Goal: Task Accomplishment & Management: Manage account settings

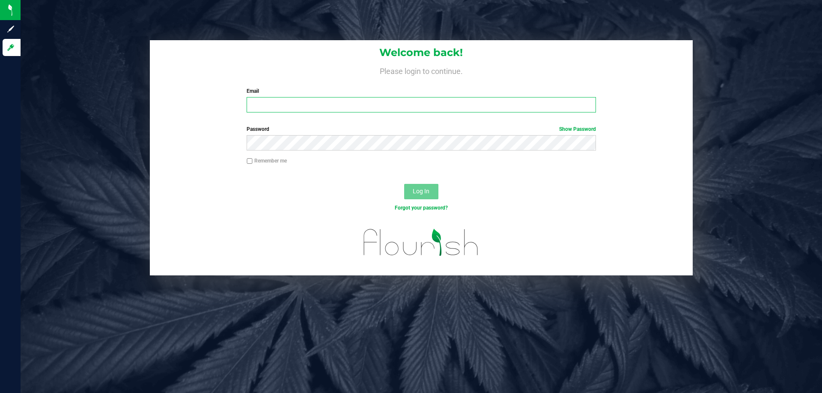
click at [430, 100] on input "Email" at bounding box center [421, 104] width 349 height 15
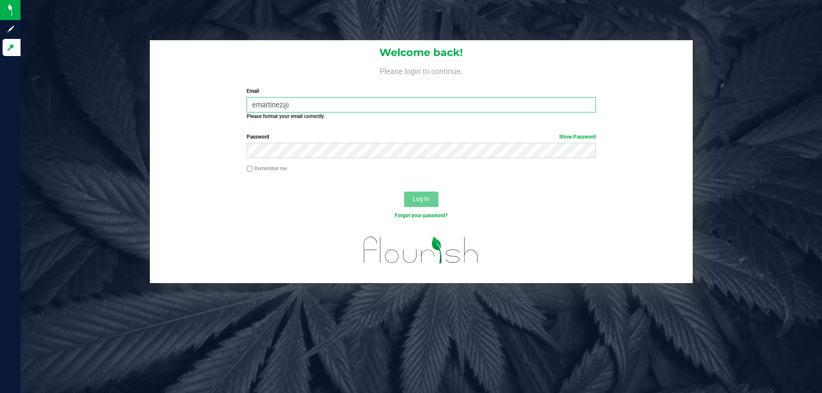
type input "emartinez@"
drag, startPoint x: 300, startPoint y: 106, endPoint x: 197, endPoint y: 119, distance: 103.7
click at [197, 119] on div "Welcome back! Please login to continue. Email emartinez@ Required Please format…" at bounding box center [421, 83] width 543 height 87
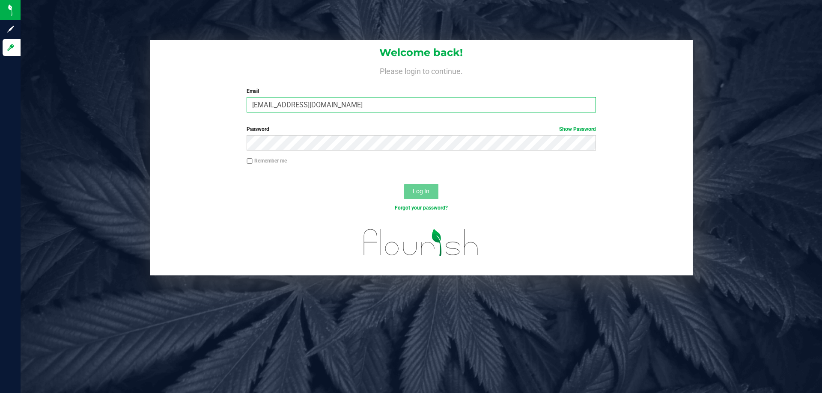
type input "aedmondson@liveparallel.com"
click at [404, 184] on button "Log In" at bounding box center [421, 191] width 34 height 15
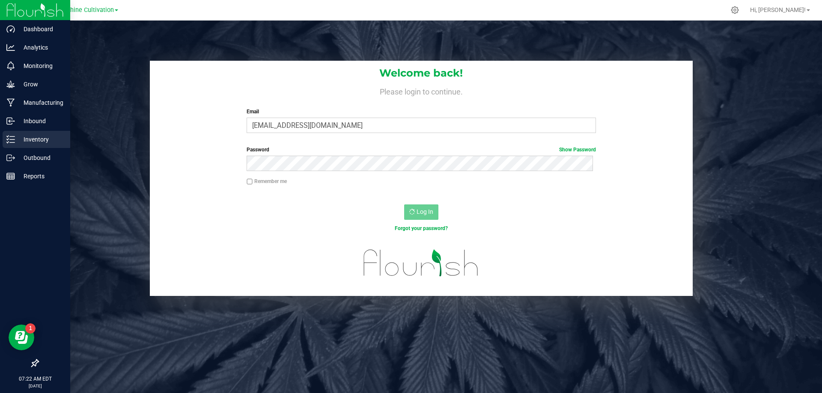
click at [10, 136] on icon at bounding box center [10, 139] width 9 height 9
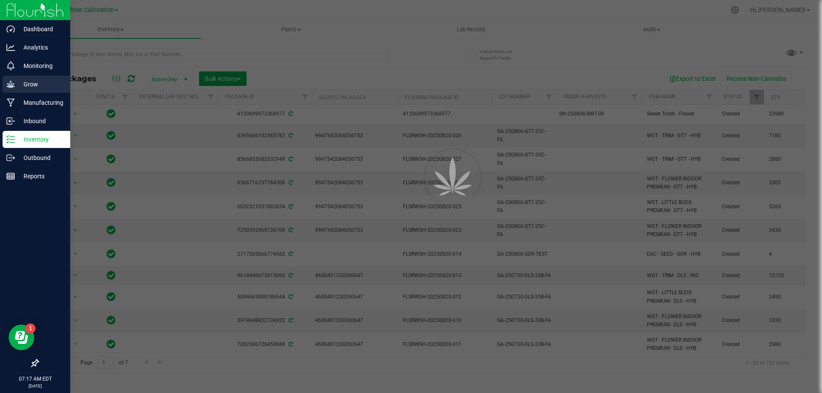
click at [25, 83] on p "Grow" at bounding box center [40, 84] width 51 height 10
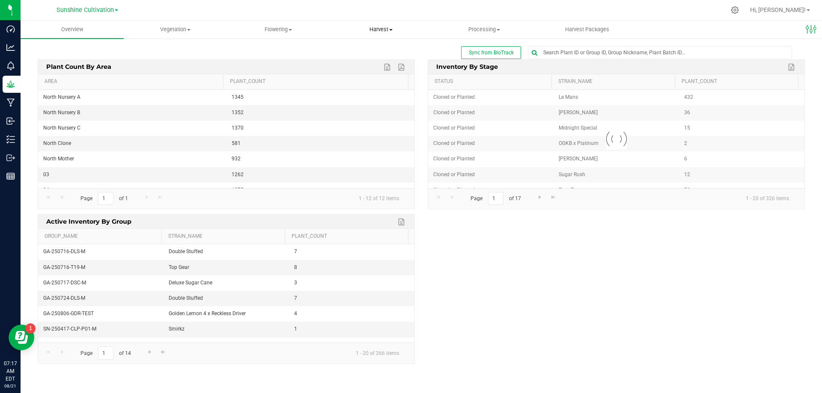
click at [378, 30] on span "Harvest" at bounding box center [381, 30] width 102 height 8
click at [361, 54] on span "Harvests" at bounding box center [354, 51] width 48 height 7
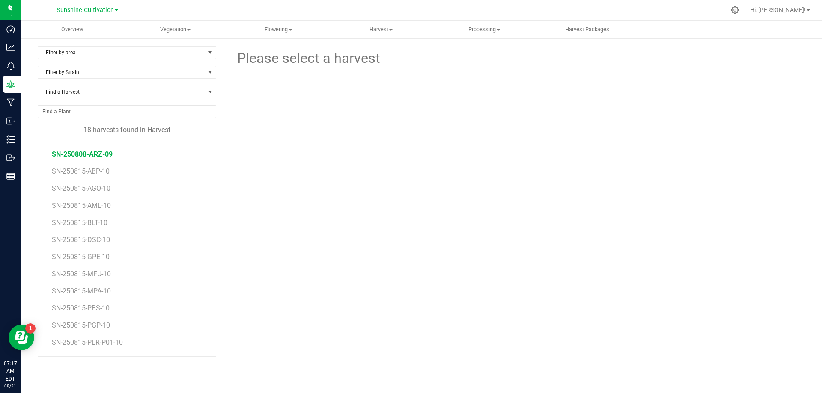
click at [108, 152] on span "SN-250808-ARZ-09" at bounding box center [82, 154] width 61 height 8
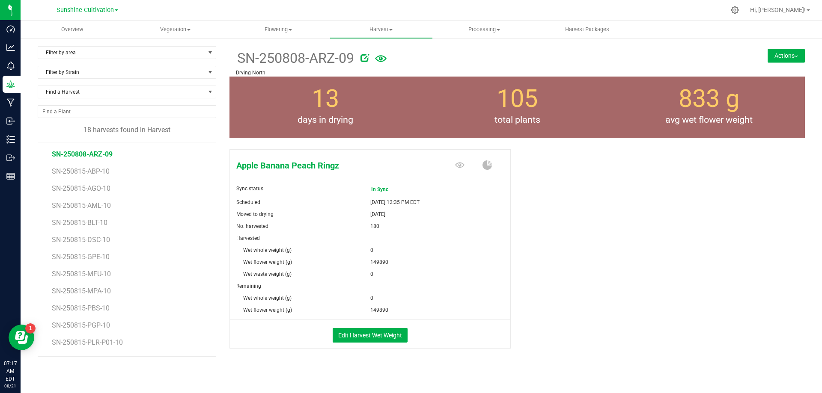
click at [772, 54] on button "Actions" at bounding box center [786, 56] width 37 height 14
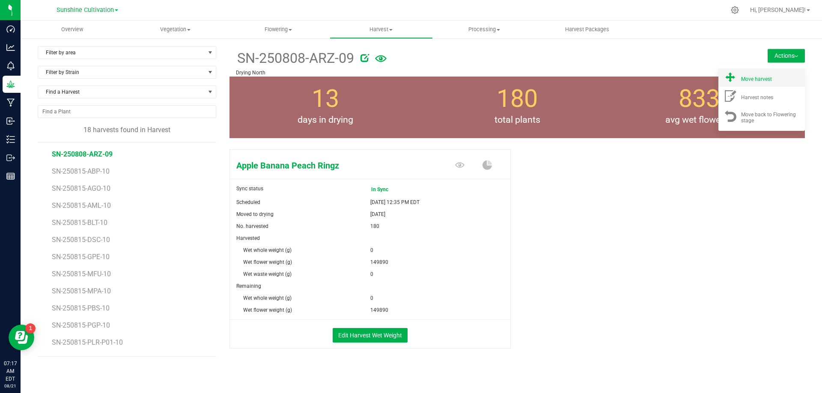
click at [754, 74] on div "Move harvest" at bounding box center [770, 77] width 58 height 9
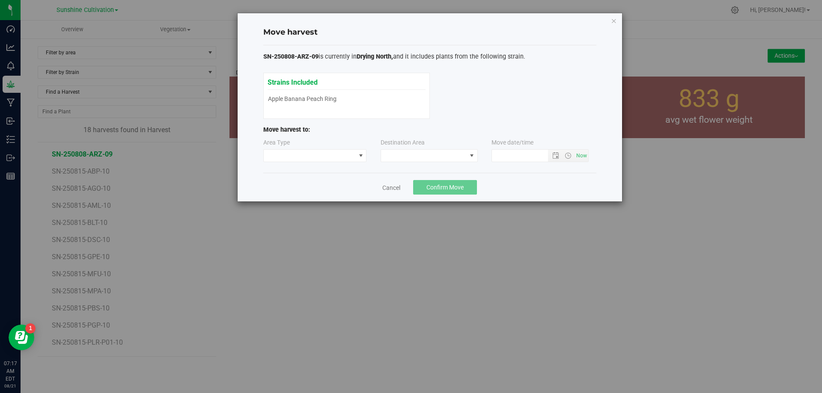
type input "8/21/2025 7:17 AM"
click at [427, 152] on span at bounding box center [424, 156] width 86 height 12
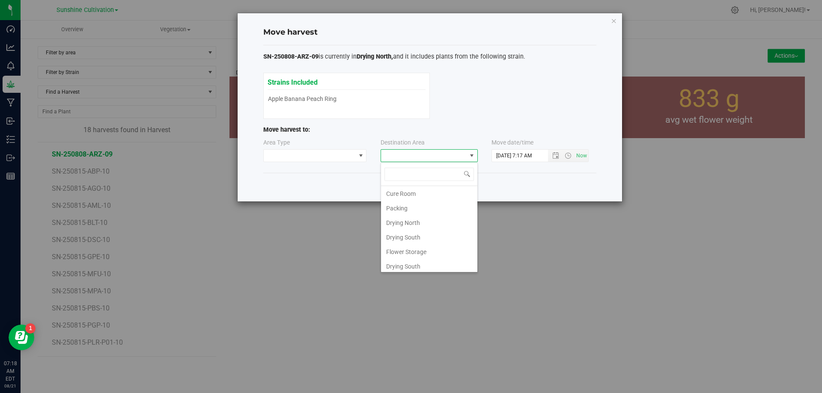
scroll to position [60, 0]
click at [423, 250] on li "Flower Storage" at bounding box center [429, 249] width 96 height 15
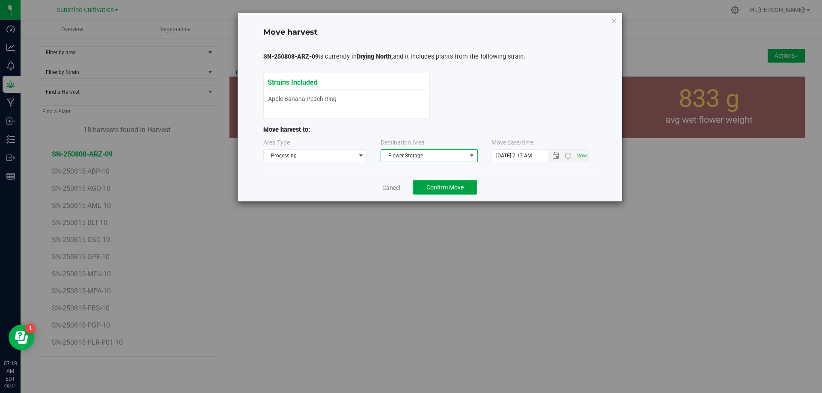
click at [444, 185] on span "Confirm Move" at bounding box center [444, 187] width 37 height 7
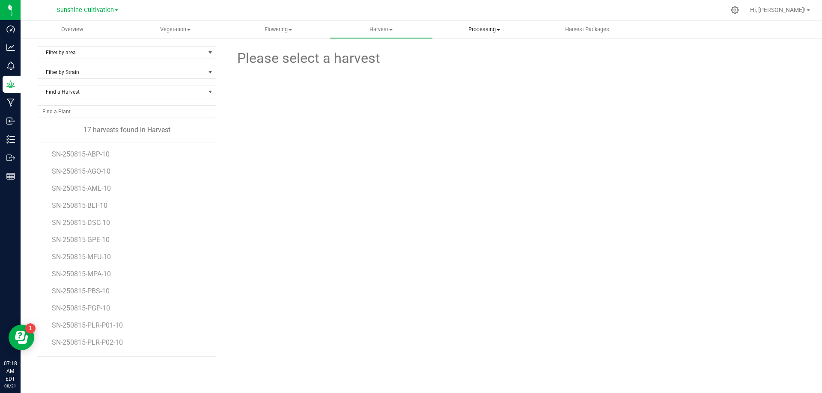
click at [484, 28] on span "Processing" at bounding box center [484, 30] width 102 height 8
click at [465, 53] on span "Processing harvests" at bounding box center [472, 51] width 79 height 7
click at [88, 212] on span "SN-250808-ARZ-09" at bounding box center [82, 216] width 61 height 8
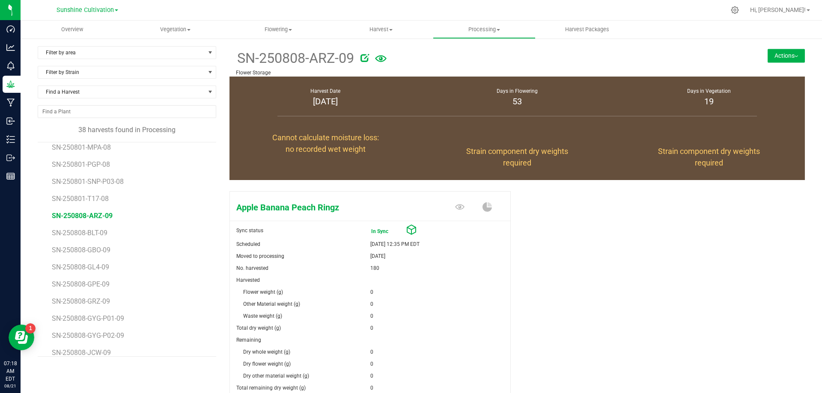
scroll to position [83, 0]
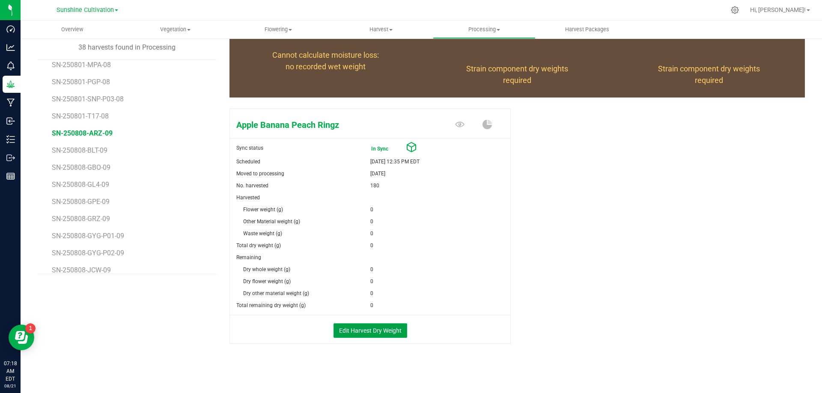
click at [366, 329] on button "Edit Harvest Dry Weight" at bounding box center [371, 331] width 74 height 15
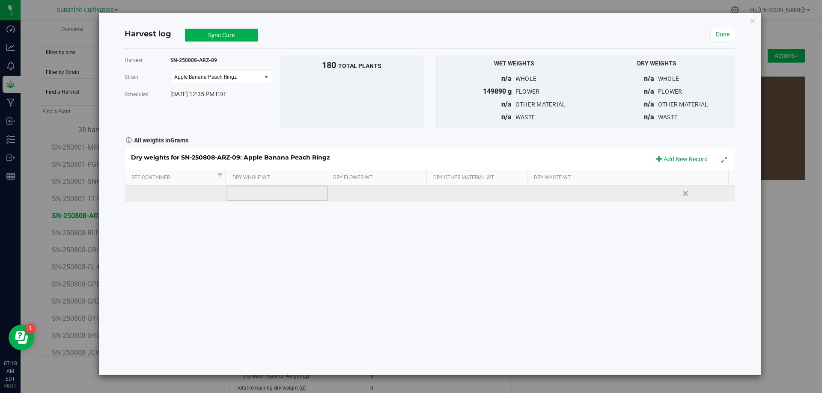
click at [247, 188] on td at bounding box center [276, 193] width 101 height 15
click at [248, 195] on input "text" at bounding box center [279, 194] width 92 height 12
type input "33000"
click at [384, 196] on td at bounding box center [378, 193] width 101 height 15
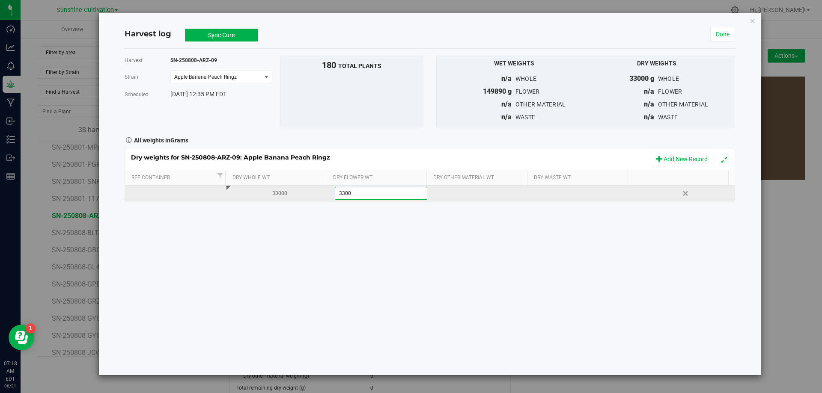
type input "33000"
click at [573, 193] on div at bounding box center [584, 193] width 95 height 13
click at [573, 193] on input "text" at bounding box center [584, 194] width 92 height 12
click at [497, 189] on td at bounding box center [479, 193] width 101 height 15
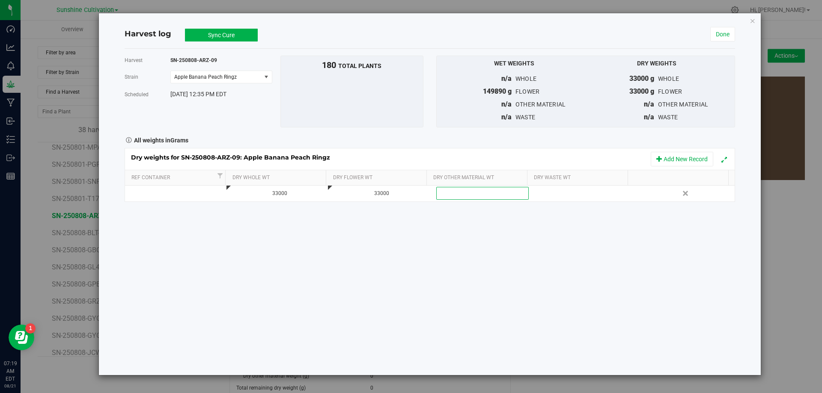
click at [548, 185] on th "Dry Waste Wt" at bounding box center [577, 177] width 101 height 15
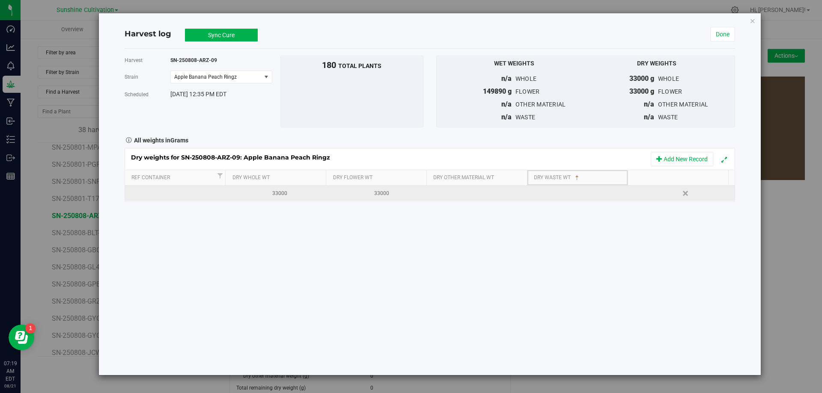
click at [547, 192] on div at bounding box center [584, 193] width 95 height 13
click at [547, 192] on input "text" at bounding box center [584, 194] width 92 height 12
type input "9080"
click at [245, 32] on button "Sync Cure" at bounding box center [221, 35] width 73 height 13
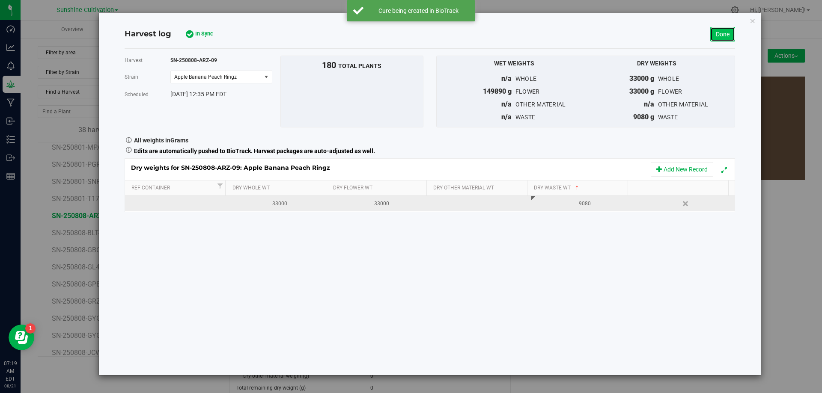
click at [730, 36] on link "Done" at bounding box center [722, 34] width 25 height 15
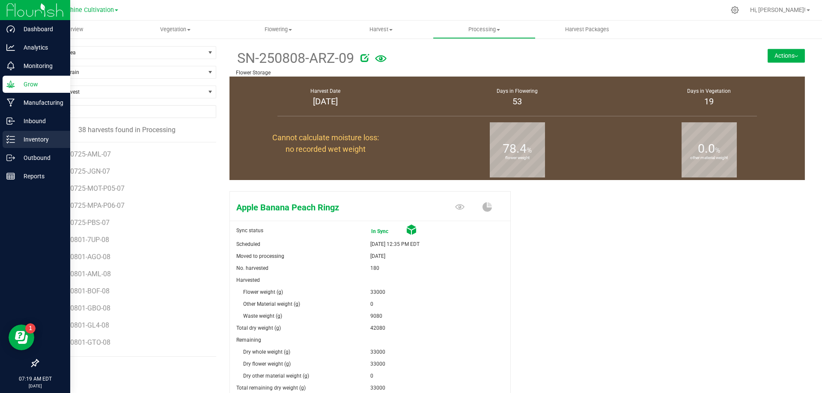
click at [28, 140] on p "Inventory" at bounding box center [40, 139] width 51 height 10
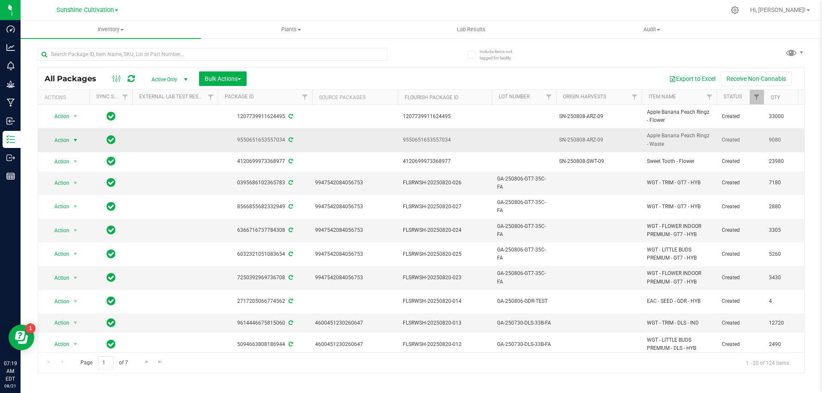
click at [66, 139] on span "Action" at bounding box center [58, 140] width 23 height 12
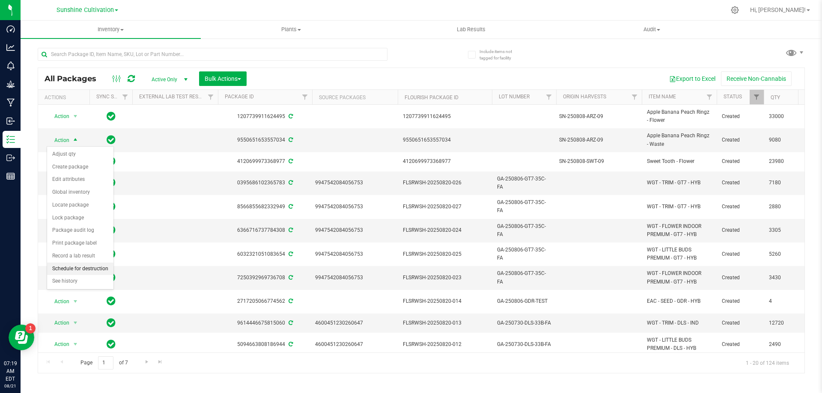
click at [87, 272] on li "Schedule for destruction" at bounding box center [80, 269] width 66 height 13
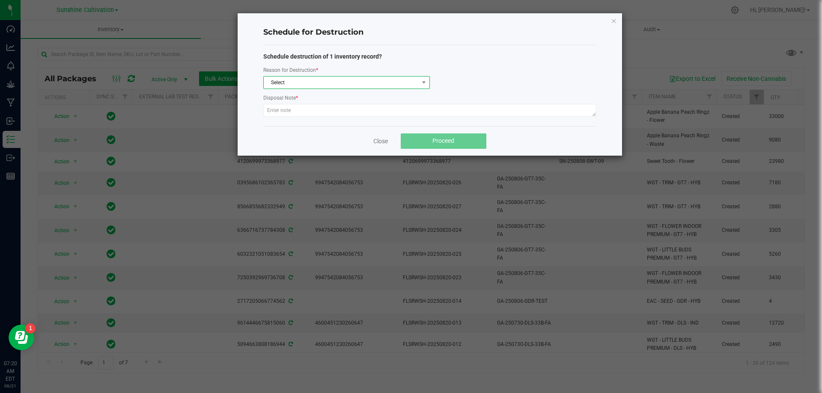
click at [355, 86] on span "Select" at bounding box center [341, 83] width 155 height 12
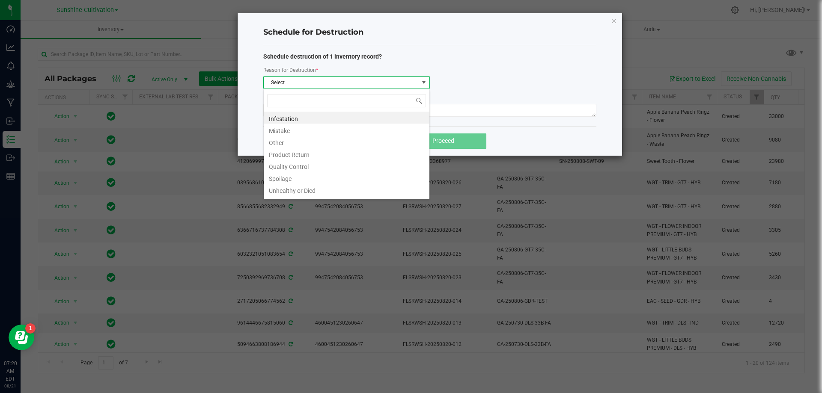
click at [355, 80] on span "Select" at bounding box center [341, 83] width 155 height 12
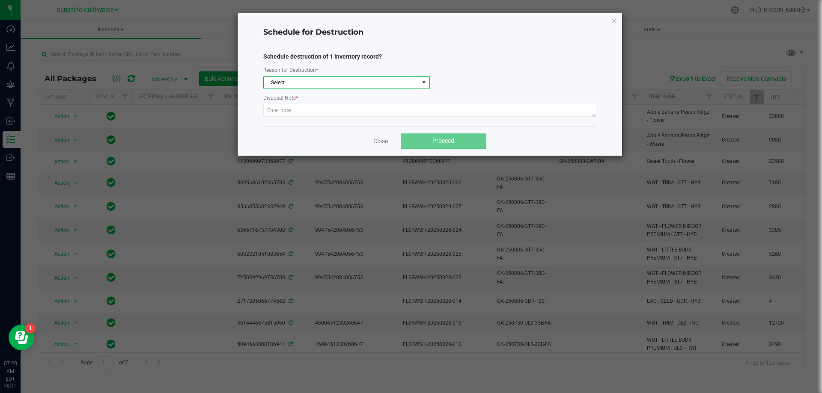
click at [355, 80] on span "Select" at bounding box center [341, 83] width 155 height 12
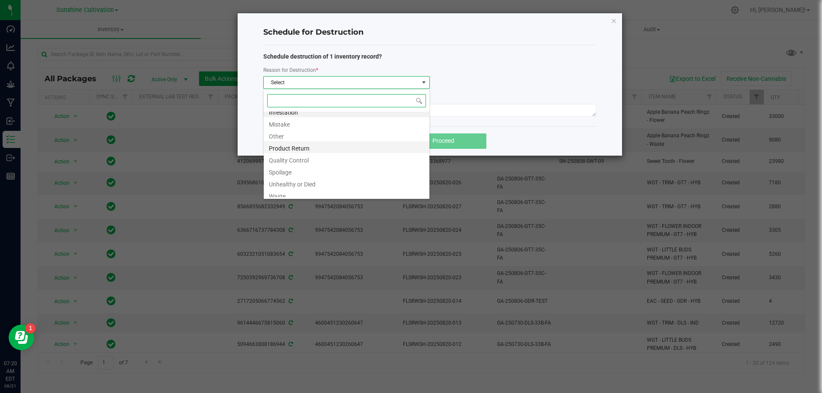
scroll to position [10, 0]
click at [280, 193] on li "Waste" at bounding box center [347, 191] width 166 height 12
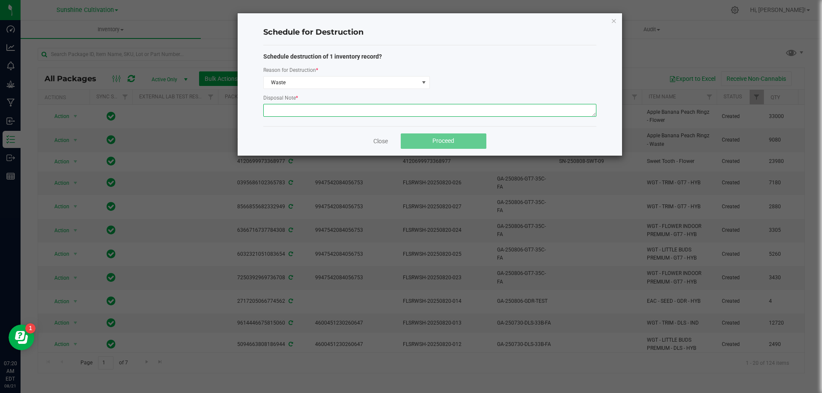
click at [290, 110] on textarea at bounding box center [429, 110] width 333 height 13
type textarea "WASTE"
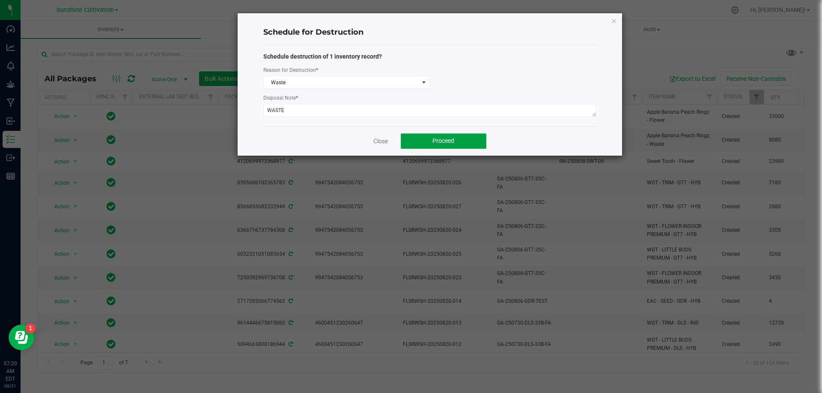
click at [461, 139] on button "Proceed" at bounding box center [444, 141] width 86 height 15
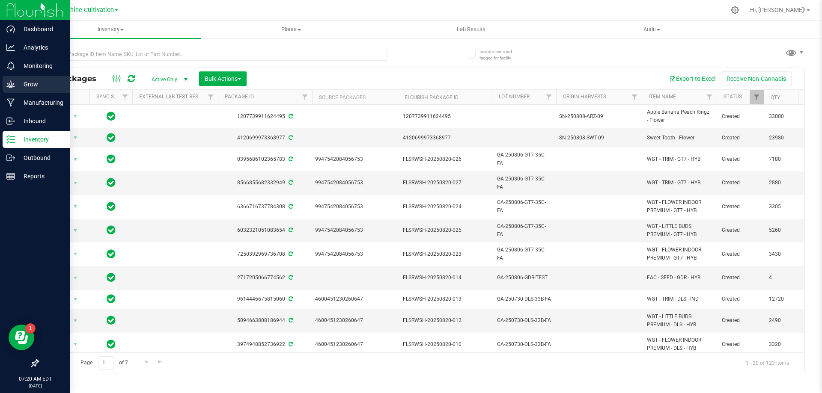
click at [21, 80] on p "Grow" at bounding box center [40, 84] width 51 height 10
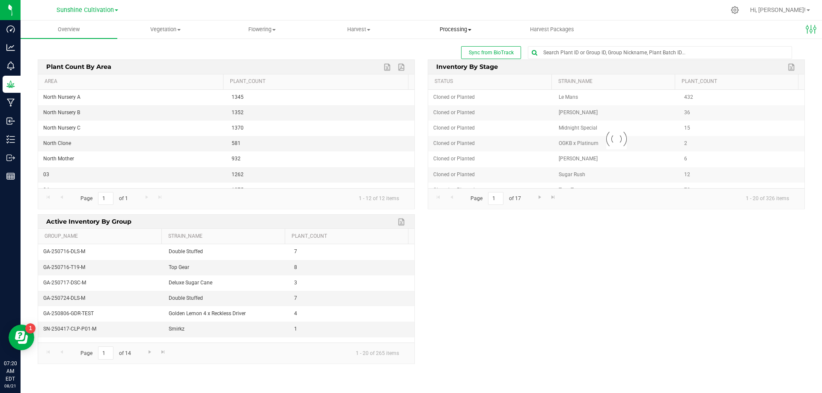
click at [477, 30] on span "Processing" at bounding box center [456, 30] width 96 height 8
click at [433, 48] on span "Processing harvests" at bounding box center [446, 51] width 79 height 7
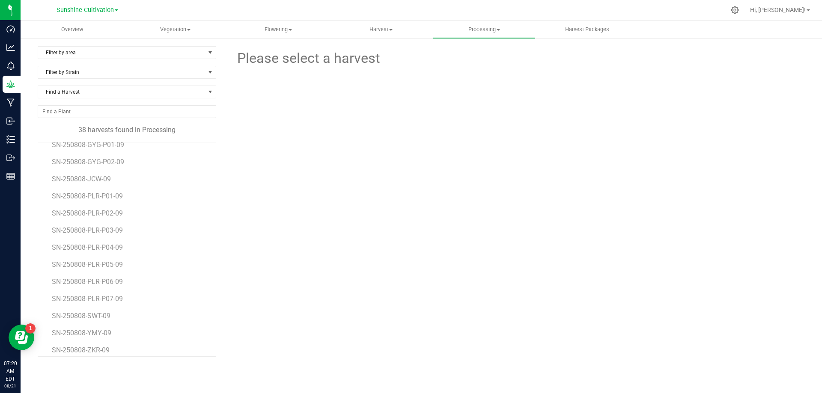
scroll to position [444, 0]
click at [102, 329] on span "SN-250808-ZPO-09" at bounding box center [82, 327] width 61 height 8
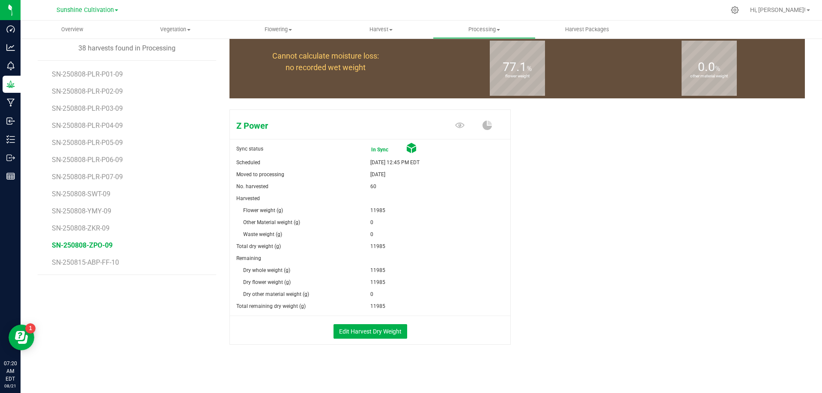
scroll to position [83, 0]
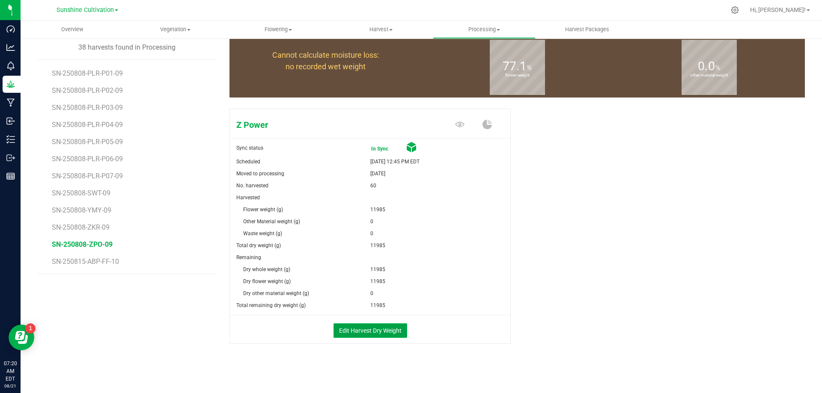
click at [387, 328] on button "Edit Harvest Dry Weight" at bounding box center [371, 331] width 74 height 15
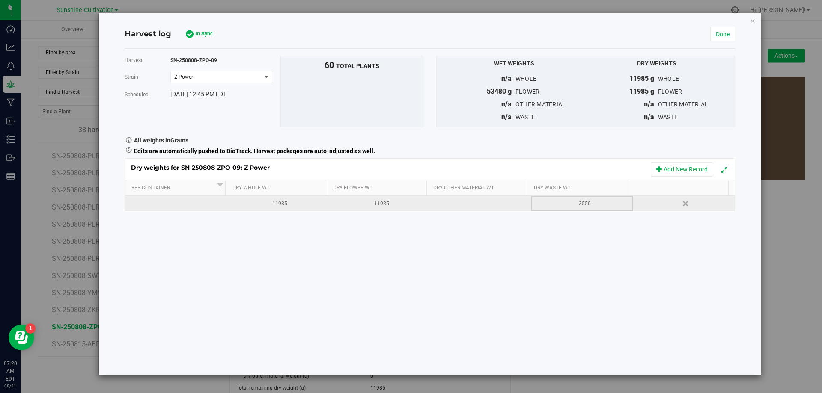
click at [590, 200] on div "3550" at bounding box center [584, 204] width 95 height 8
drag, startPoint x: 738, startPoint y: 46, endPoint x: 727, endPoint y: 39, distance: 13.3
click at [737, 46] on div "Harvest log Sync Cure In Sync Done Harvest SN-250808-ZPO-09 Strain Z Power Sele…" at bounding box center [430, 194] width 662 height 362
click at [726, 39] on link "Done" at bounding box center [722, 34] width 25 height 15
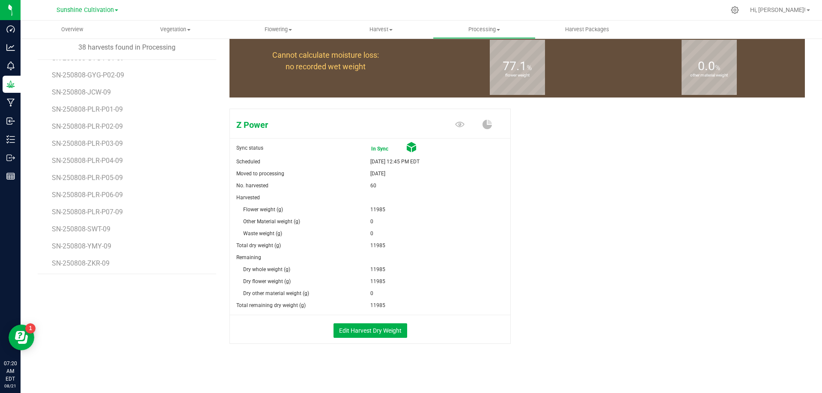
scroll to position [444, 0]
click at [88, 223] on li "SN-250808-ZKR-09" at bounding box center [131, 224] width 158 height 17
click at [89, 226] on span "SN-250808-ZKR-09" at bounding box center [82, 227] width 60 height 8
click at [92, 203] on li "SN-250808-YMY-09" at bounding box center [131, 207] width 158 height 17
click at [92, 213] on span "SN-250808-YMY-09" at bounding box center [83, 210] width 62 height 8
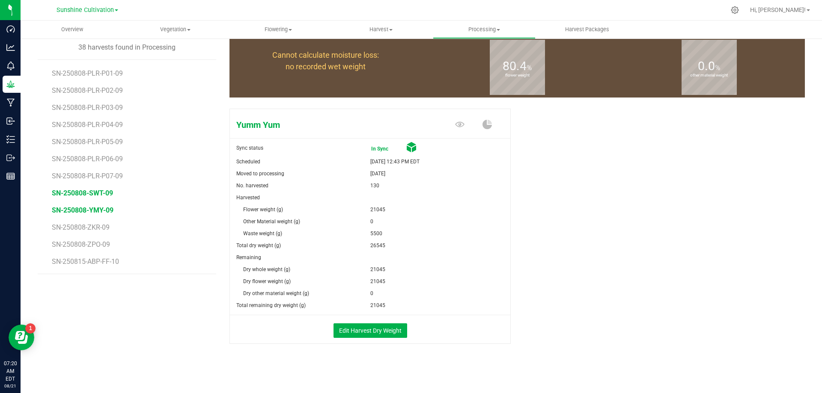
click at [92, 191] on span "SN-250808-SWT-09" at bounding box center [82, 193] width 61 height 8
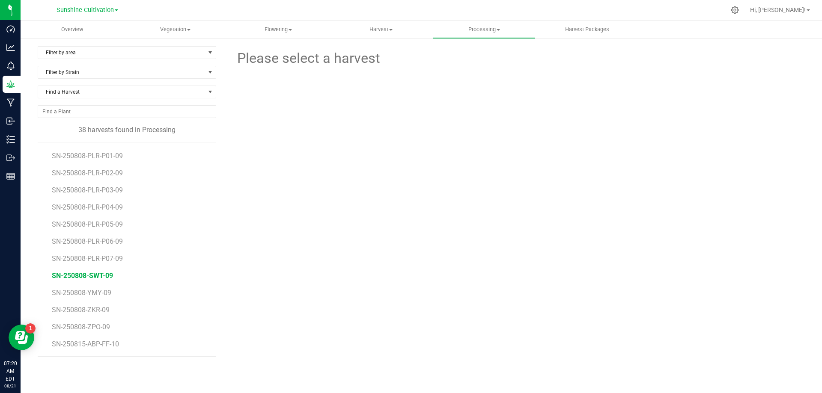
click at [92, 274] on span "SN-250808-SWT-09" at bounding box center [82, 276] width 61 height 8
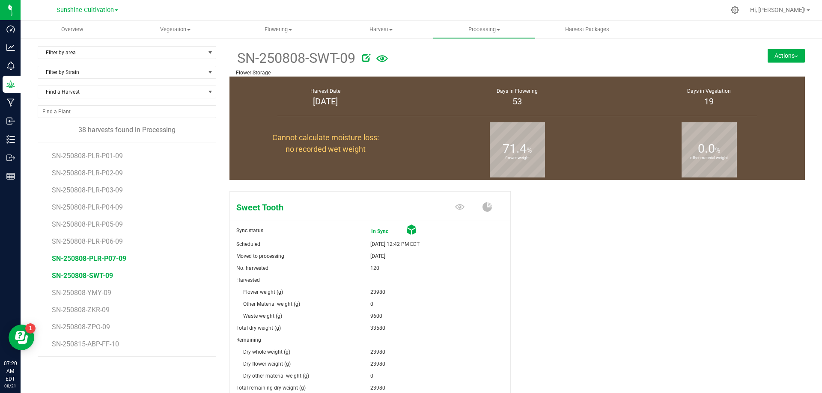
click at [102, 256] on span "SN-250808-PLR-P07-09" at bounding box center [89, 259] width 74 height 8
click at [98, 241] on span "SN-250808-PLR-P06-09" at bounding box center [89, 242] width 74 height 8
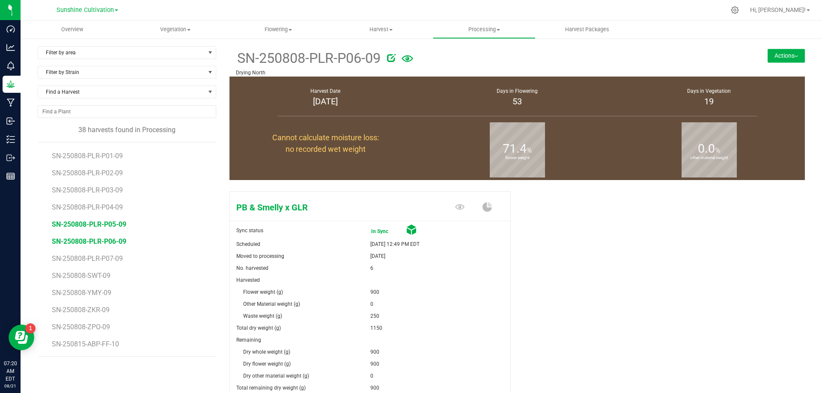
click at [99, 223] on span "SN-250808-PLR-P05-09" at bounding box center [89, 224] width 74 height 8
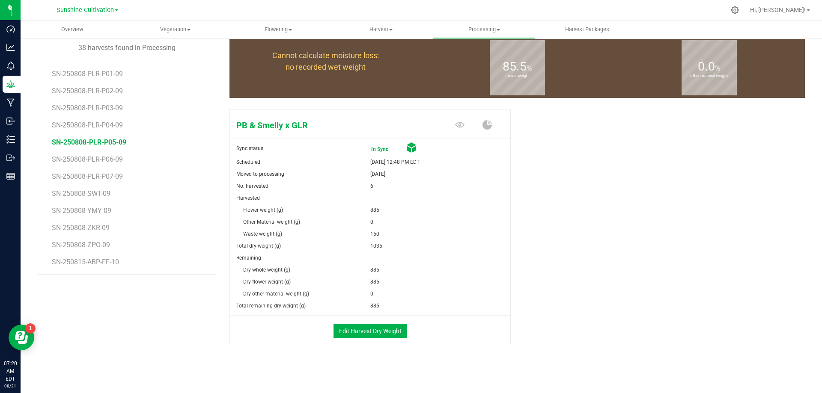
scroll to position [83, 0]
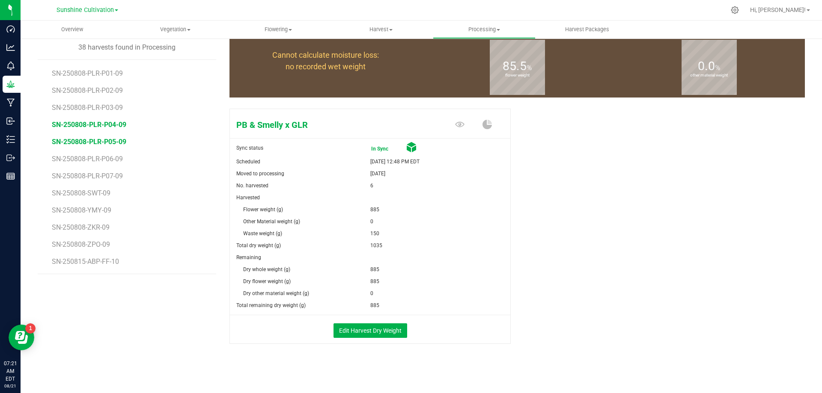
click at [109, 121] on span "SN-250808-PLR-P04-09" at bounding box center [89, 125] width 74 height 8
click at [107, 106] on span "SN-250808-PLR-P03-09" at bounding box center [89, 108] width 74 height 8
click at [113, 124] on span "SN-250808-PLR-P04-09" at bounding box center [89, 125] width 74 height 8
click at [356, 334] on button "Edit Harvest Dry Weight" at bounding box center [371, 331] width 74 height 15
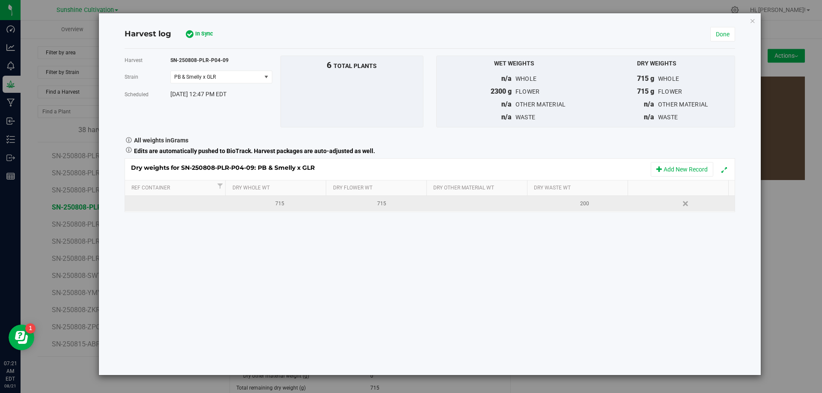
click at [570, 204] on div "200" at bounding box center [584, 204] width 95 height 8
click at [718, 35] on link "Done" at bounding box center [722, 34] width 25 height 15
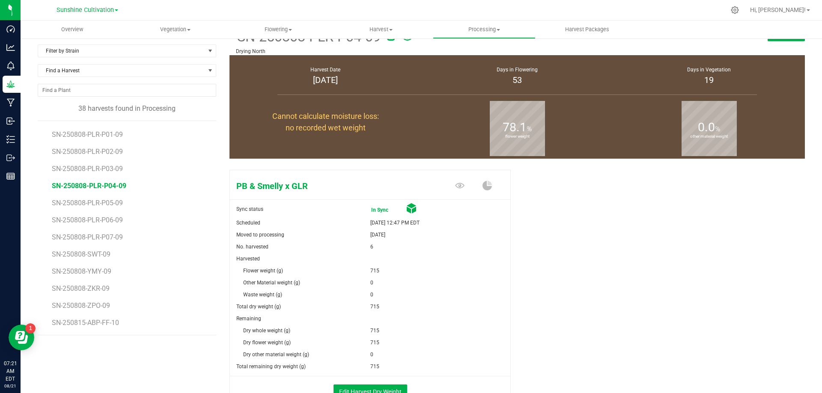
scroll to position [83, 0]
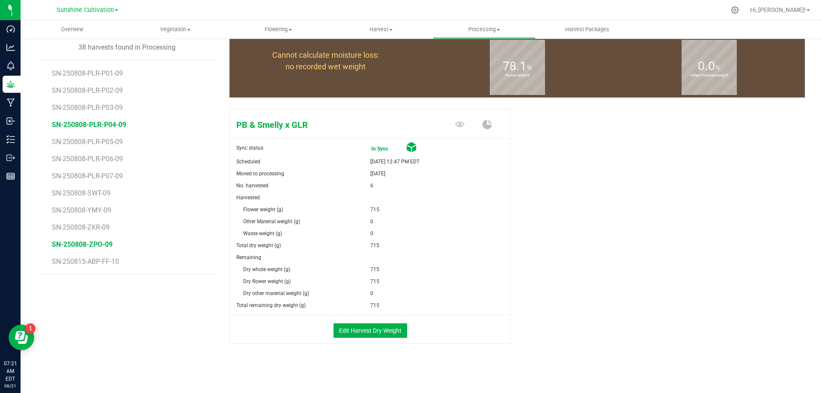
click at [103, 247] on span "SN-250808-ZPO-09" at bounding box center [82, 245] width 61 height 8
click at [386, 328] on button "Edit Harvest Dry Weight" at bounding box center [371, 331] width 74 height 15
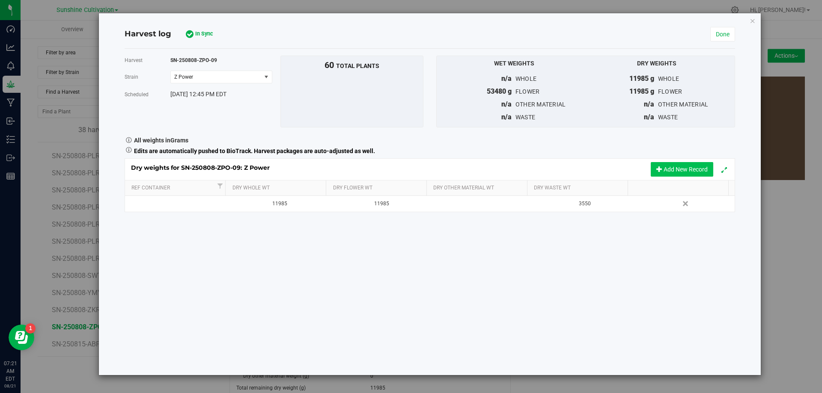
click at [678, 165] on button "Add New Record" at bounding box center [682, 169] width 63 height 15
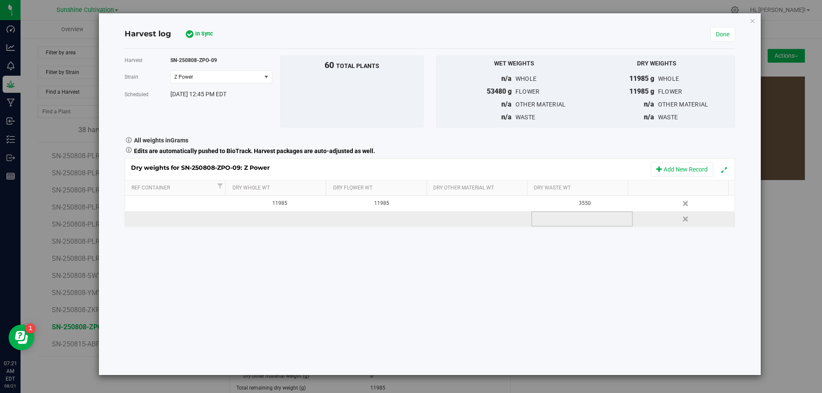
click at [566, 221] on div at bounding box center [584, 219] width 95 height 13
click at [566, 221] on input "text" at bounding box center [584, 219] width 92 height 12
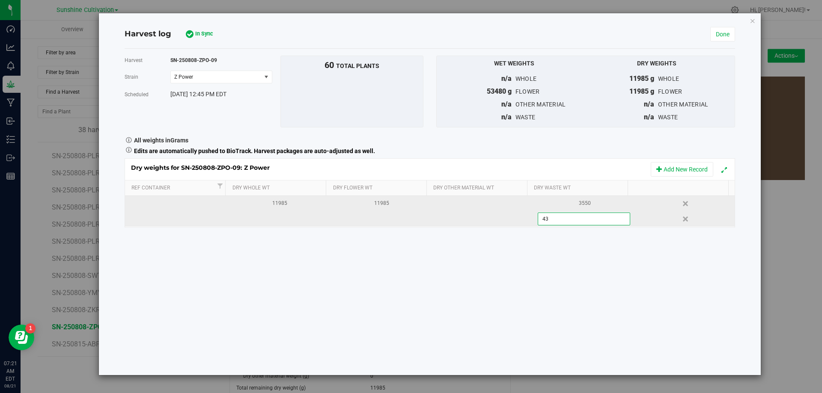
type input "4"
type input "3550"
type input "3550.0000 g"
click at [580, 203] on div "Dry weights for SN-250808-ZPO-09: Z Power Add New Record Ref Container Dry Whol…" at bounding box center [430, 192] width 611 height 69
click at [590, 202] on div "3550" at bounding box center [584, 204] width 95 height 8
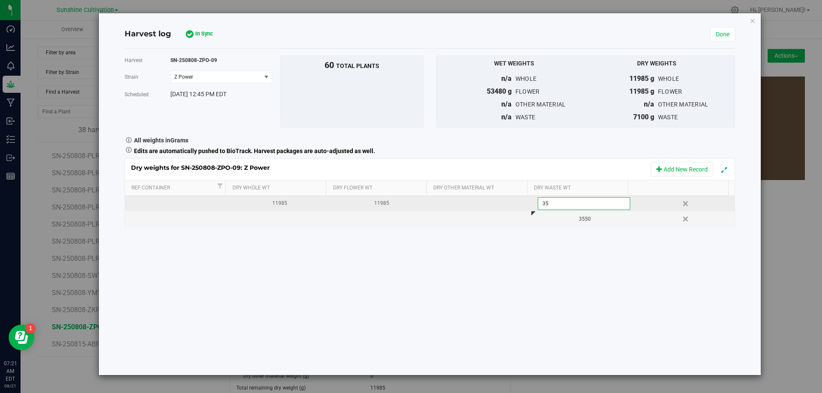
type input "3"
click at [594, 222] on div "3550" at bounding box center [584, 219] width 95 height 8
click at [592, 204] on div "0" at bounding box center [584, 204] width 95 height 8
click at [592, 204] on input "0" at bounding box center [584, 204] width 92 height 12
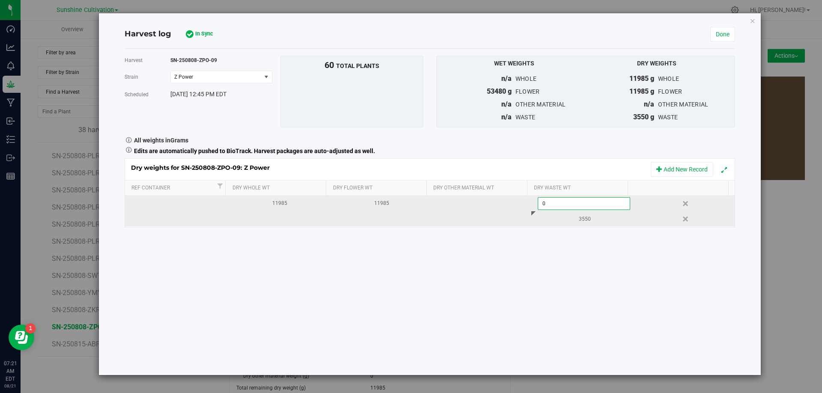
click at [592, 204] on input "0" at bounding box center [584, 204] width 92 height 12
type input "3550"
click at [598, 203] on div "3550" at bounding box center [584, 204] width 95 height 8
type input "3"
click at [723, 36] on link "Done" at bounding box center [722, 34] width 25 height 15
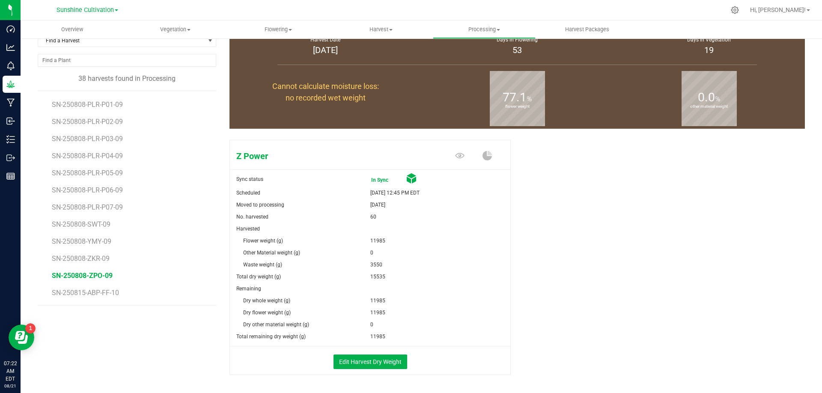
scroll to position [83, 0]
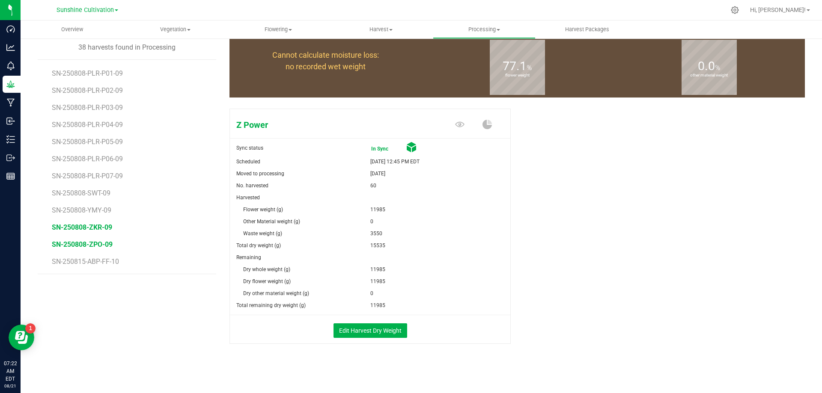
click at [100, 226] on span "SN-250808-ZKR-09" at bounding box center [82, 227] width 60 height 8
click at [97, 209] on span "SN-250808-YMY-09" at bounding box center [83, 210] width 62 height 8
click at [95, 189] on span "SN-250808-SWT-09" at bounding box center [82, 193] width 61 height 8
click at [107, 174] on span "SN-250808-PLR-P07-09" at bounding box center [89, 176] width 74 height 8
click at [107, 157] on span "SN-250808-PLR-P06-09" at bounding box center [89, 159] width 74 height 8
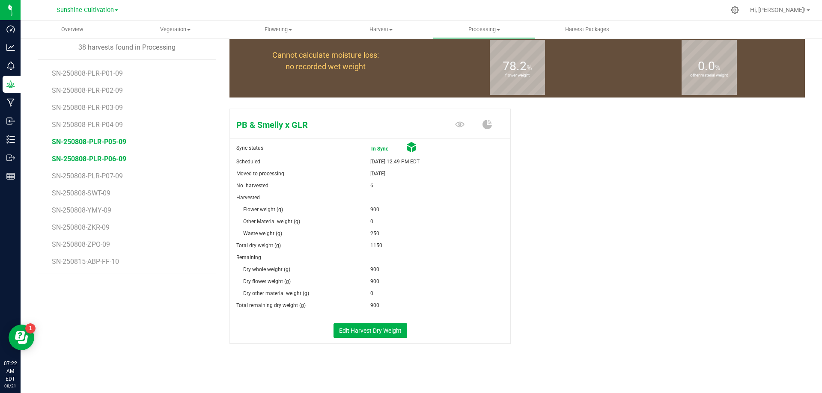
click at [102, 138] on span "SN-250808-PLR-P05-09" at bounding box center [89, 142] width 74 height 8
click at [101, 124] on span "SN-250808-PLR-P04-09" at bounding box center [89, 125] width 74 height 8
click at [357, 329] on button "Edit Harvest Dry Weight" at bounding box center [371, 331] width 74 height 15
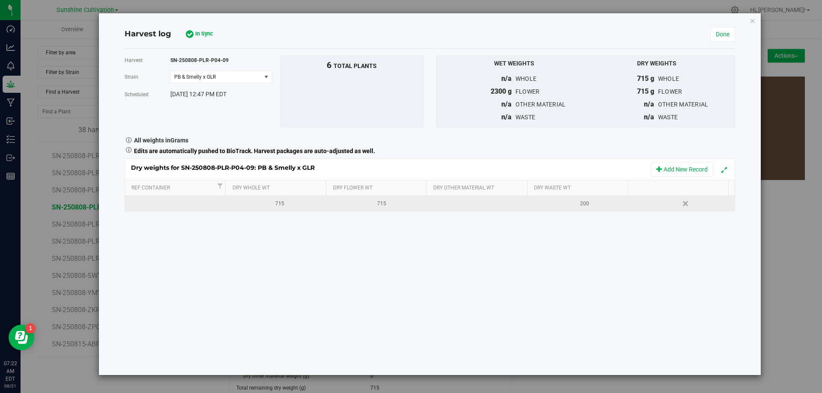
click at [585, 208] on div "200" at bounding box center [584, 204] width 95 height 8
click at [587, 205] on div "200" at bounding box center [584, 204] width 95 height 8
click at [688, 170] on button "Add New Record" at bounding box center [682, 169] width 63 height 15
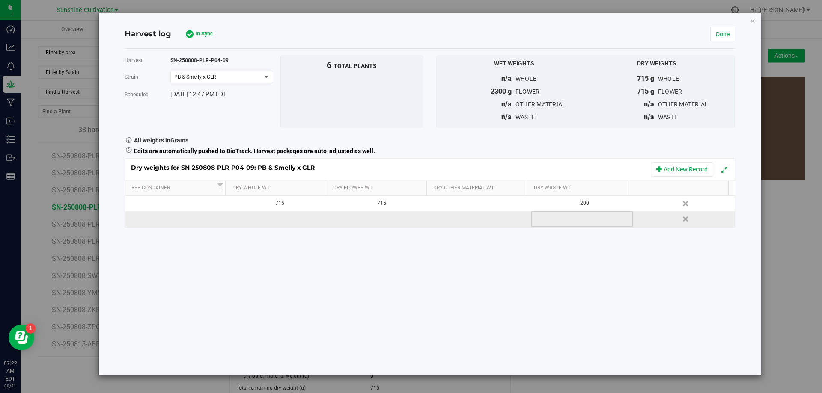
click at [589, 217] on div at bounding box center [584, 219] width 95 height 13
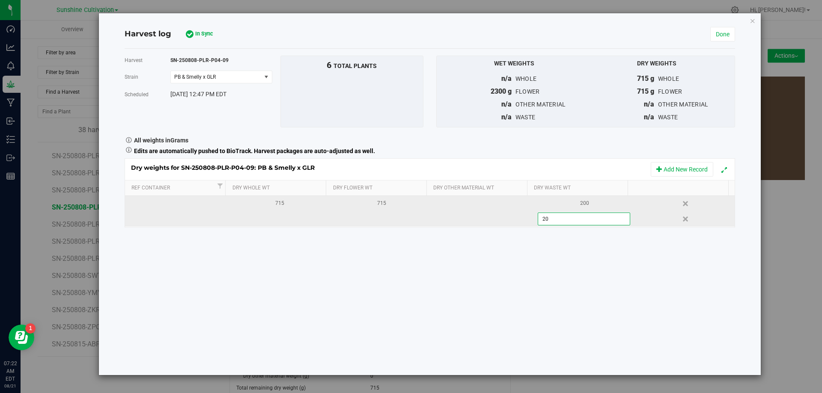
type input "200"
click at [598, 201] on div "200" at bounding box center [584, 204] width 95 height 8
type input "2"
click at [724, 36] on link "Done" at bounding box center [722, 34] width 25 height 15
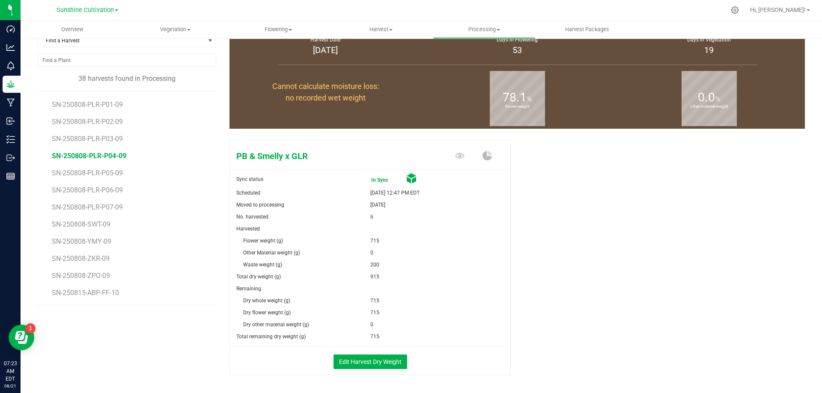
scroll to position [83, 0]
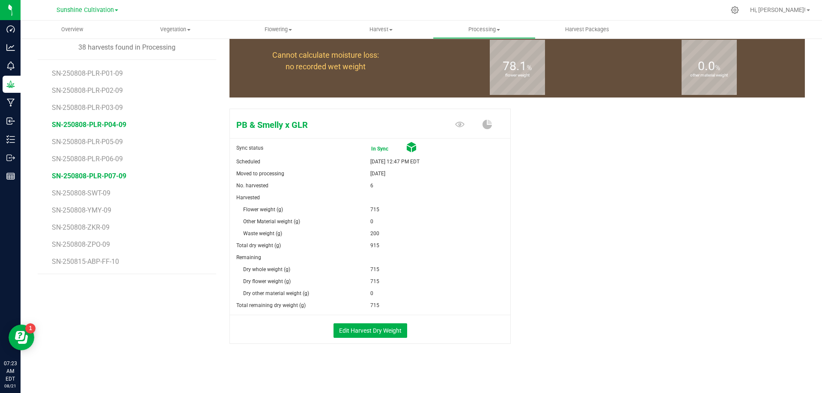
click at [110, 173] on span "SN-250808-PLR-P07-09" at bounding box center [89, 176] width 74 height 8
click at [354, 330] on button "Edit Harvest Dry Weight" at bounding box center [371, 331] width 74 height 15
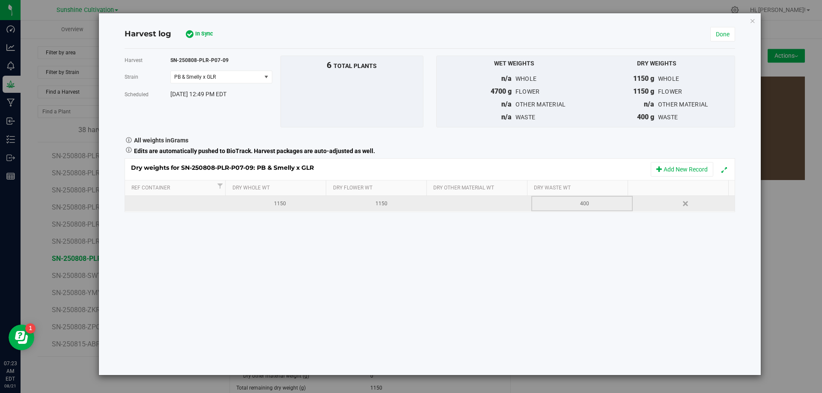
click at [591, 205] on div "400" at bounding box center [584, 204] width 95 height 8
click at [727, 34] on link "Done" at bounding box center [722, 34] width 25 height 15
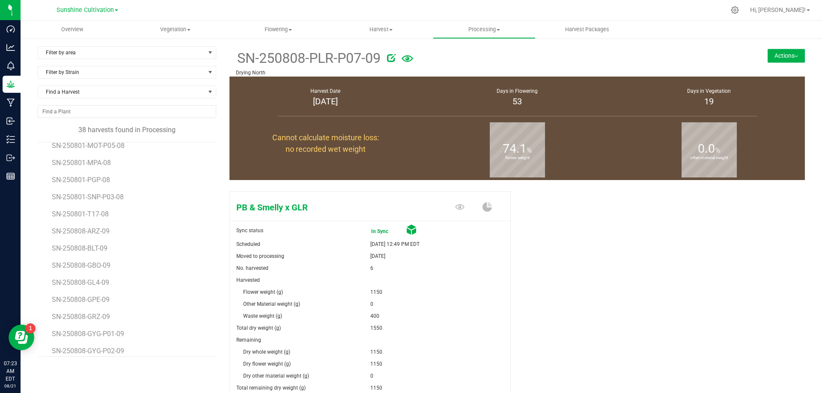
scroll to position [444, 0]
click at [108, 243] on span "SN-250808-PLR-P06-09" at bounding box center [89, 242] width 74 height 8
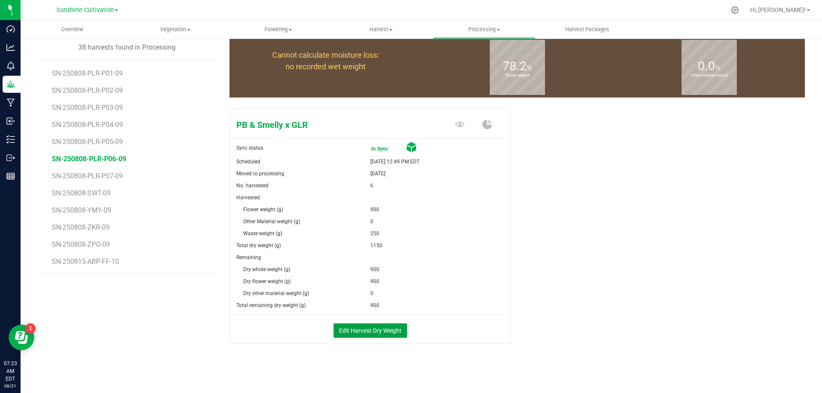
click at [355, 337] on button "Edit Harvest Dry Weight" at bounding box center [371, 331] width 74 height 15
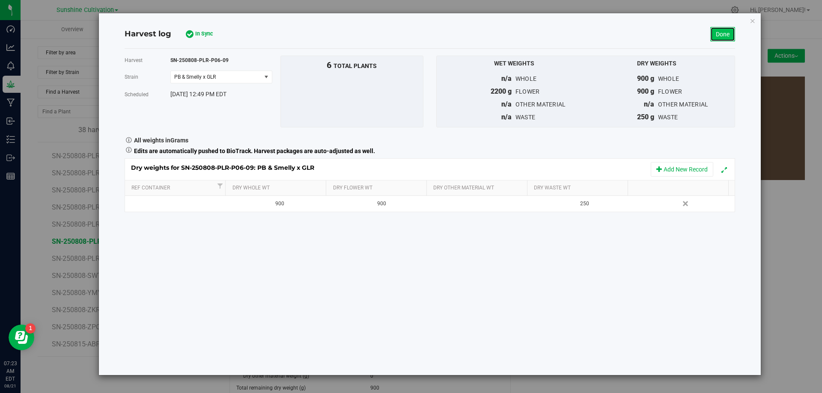
click at [730, 33] on link "Done" at bounding box center [722, 34] width 25 height 15
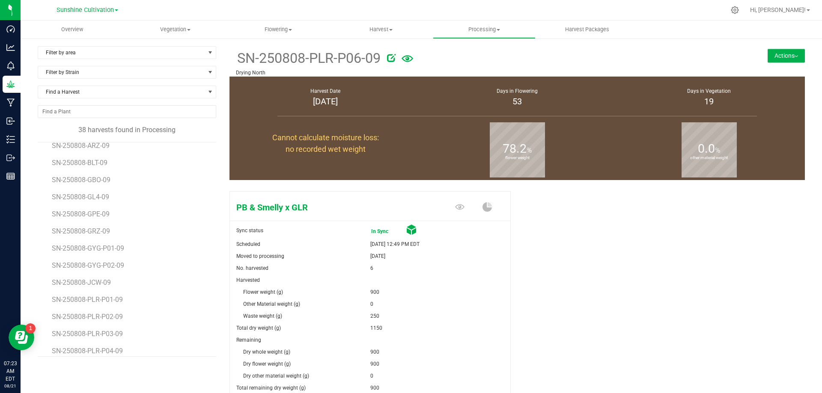
drag, startPoint x: 106, startPoint y: 216, endPoint x: 134, endPoint y: 280, distance: 69.8
click at [134, 280] on li "SN-250808-JCW-09" at bounding box center [131, 279] width 158 height 17
click at [109, 224] on span "SN-250808-PLR-P05-09" at bounding box center [89, 224] width 74 height 8
click at [120, 206] on span "SN-250808-PLR-P04-09" at bounding box center [89, 207] width 74 height 8
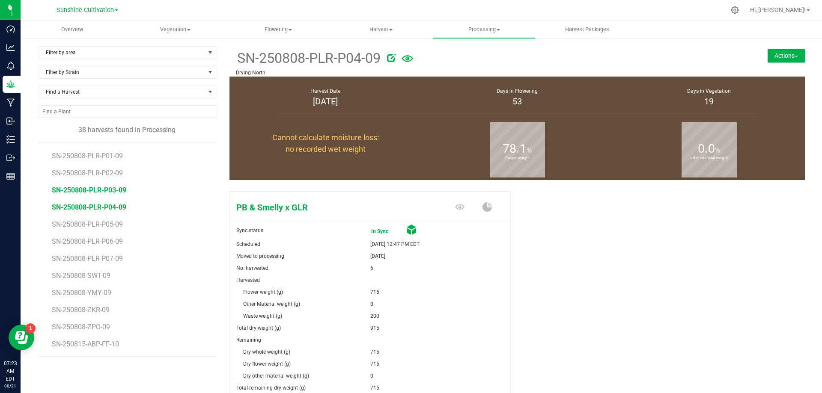
click at [112, 190] on span "SN-250808-PLR-P03-09" at bounding box center [89, 190] width 74 height 8
click at [112, 172] on span "SN-250808-PLR-P02-09" at bounding box center [89, 173] width 74 height 8
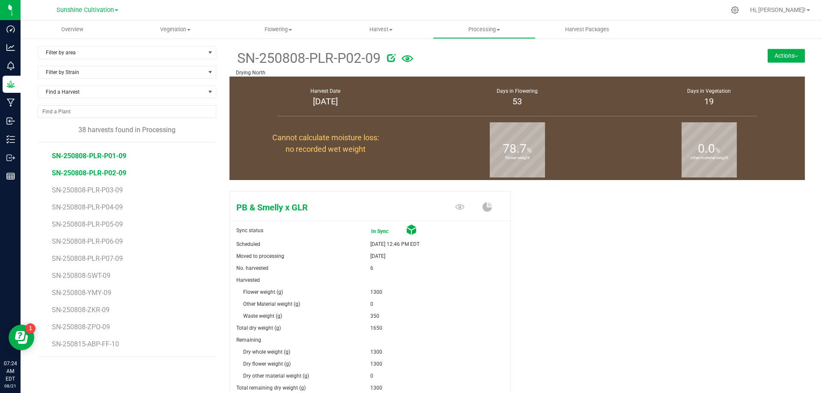
click at [114, 157] on span "SN-250808-PLR-P01-09" at bounding box center [89, 156] width 74 height 8
click at [101, 229] on li "SN-250808-JCW-09" at bounding box center [131, 221] width 158 height 17
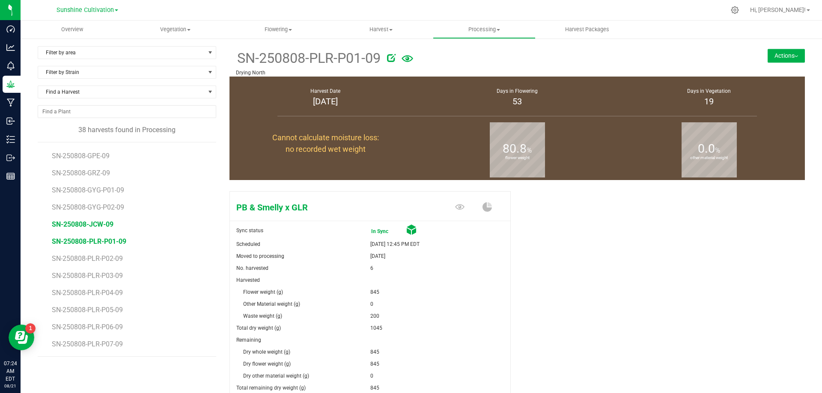
click at [101, 227] on span "SN-250808-JCW-09" at bounding box center [83, 224] width 62 height 8
click at [94, 208] on span "SN-250808-GYG-P02-09" at bounding box center [90, 207] width 76 height 8
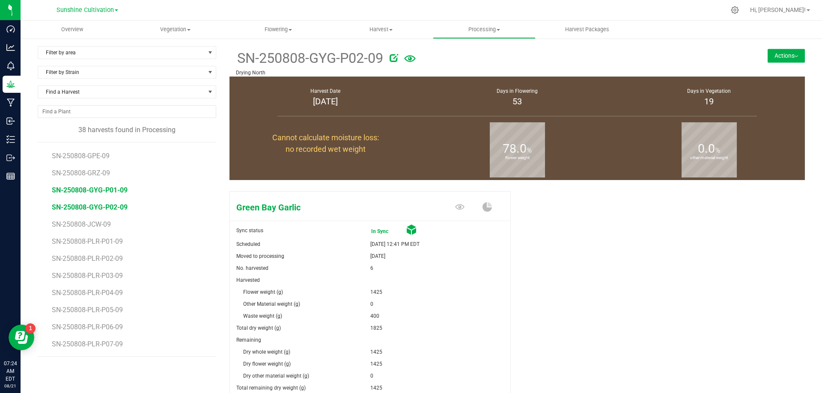
click at [112, 191] on span "SN-250808-GYG-P01-09" at bounding box center [90, 190] width 76 height 8
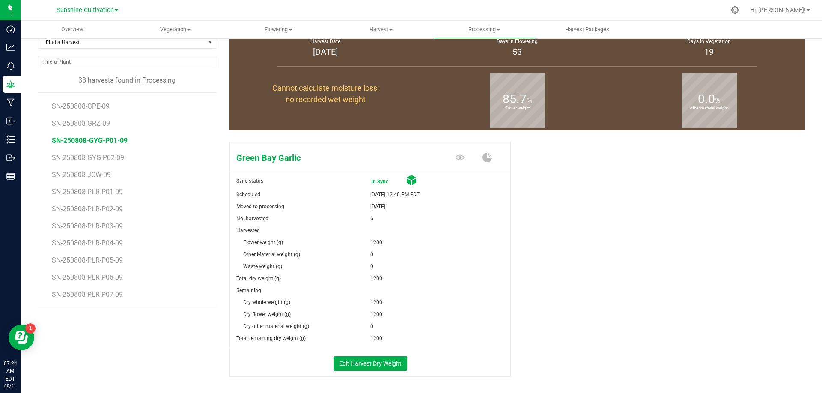
scroll to position [83, 0]
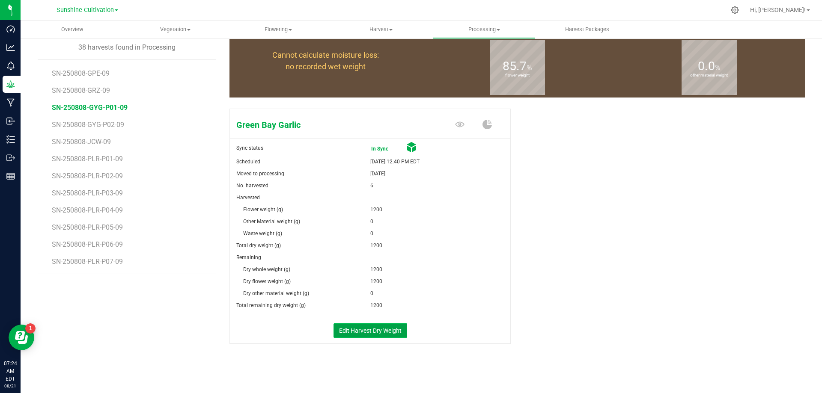
click at [375, 328] on button "Edit Harvest Dry Weight" at bounding box center [371, 331] width 74 height 15
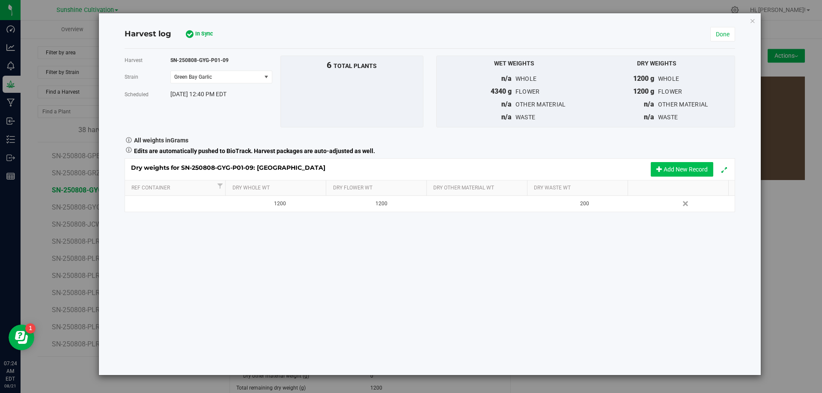
click at [695, 168] on button "Add New Record" at bounding box center [682, 169] width 63 height 15
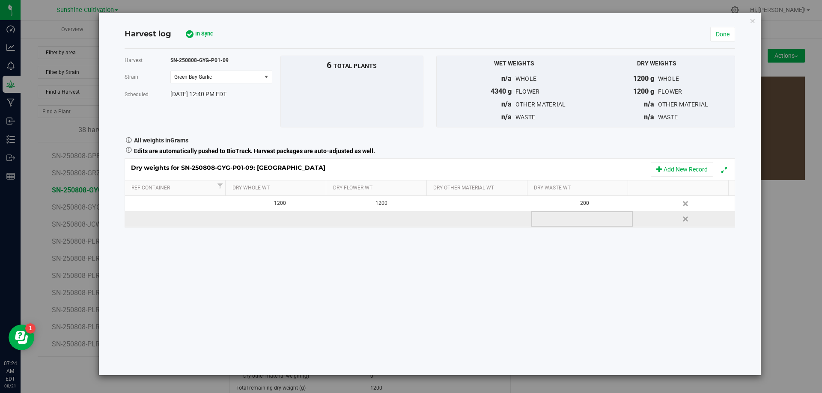
click at [579, 220] on div at bounding box center [584, 219] width 95 height 13
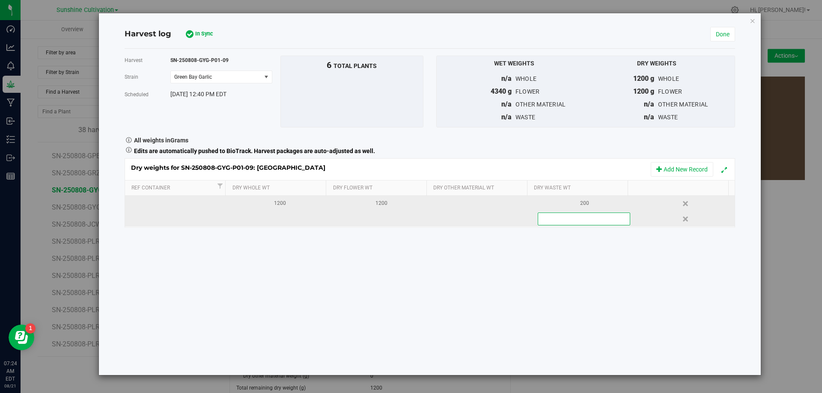
click at [613, 207] on div "200" at bounding box center [584, 204] width 95 height 8
type input "2"
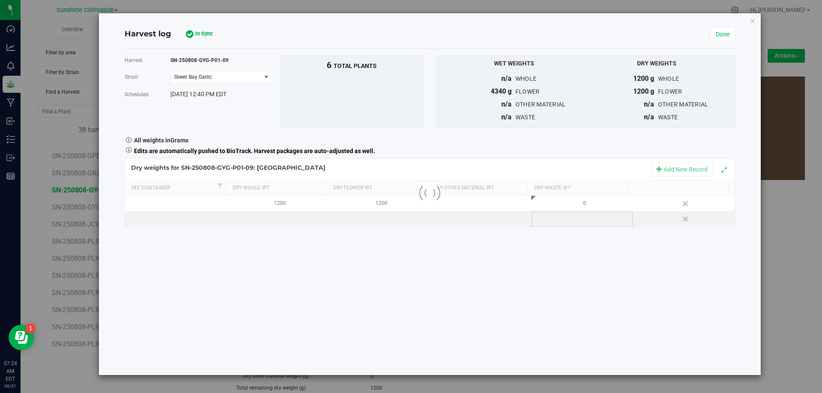
click at [583, 220] on div "Loading... Dry weights for SN-250808-GYG-P01-09: Green Bay Garlic Add New Recor…" at bounding box center [430, 192] width 611 height 69
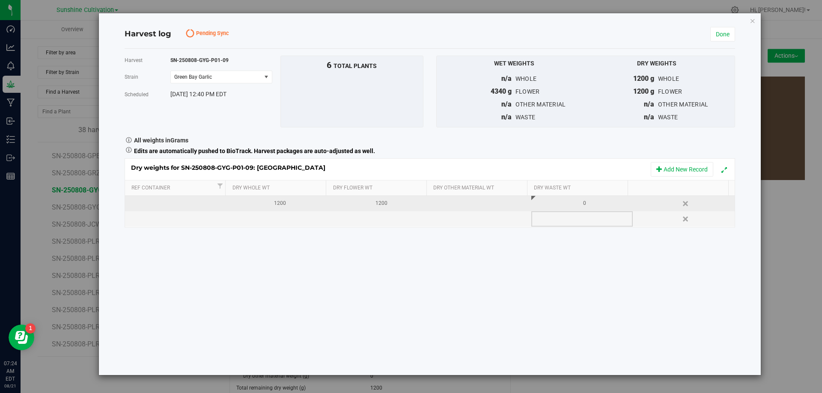
click at [581, 207] on div "0" at bounding box center [584, 204] width 95 height 8
type input "0"
type input "200"
click at [730, 27] on div "Harvest log Sync Cure In Sync Done" at bounding box center [430, 34] width 611 height 29
click at [727, 32] on link "Done" at bounding box center [722, 34] width 25 height 15
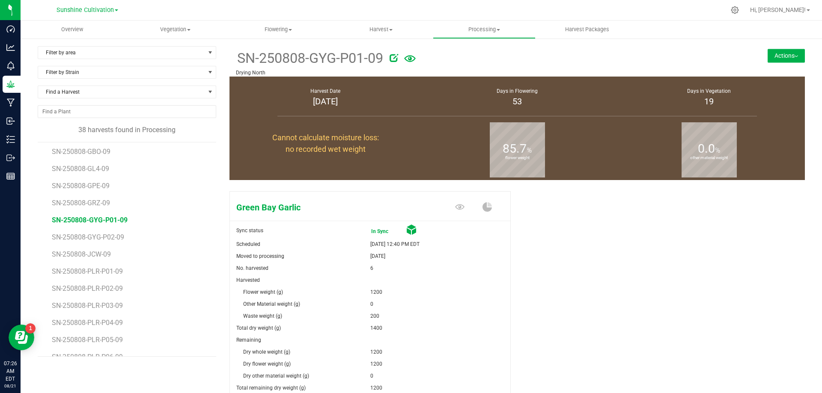
scroll to position [315, 0]
click at [94, 215] on span "SN-250808-GRZ-09" at bounding box center [82, 216] width 61 height 8
click at [103, 200] on span "SN-250808-GPE-09" at bounding box center [82, 199] width 60 height 8
click at [104, 185] on span "SN-250808-GL4-09" at bounding box center [82, 182] width 60 height 8
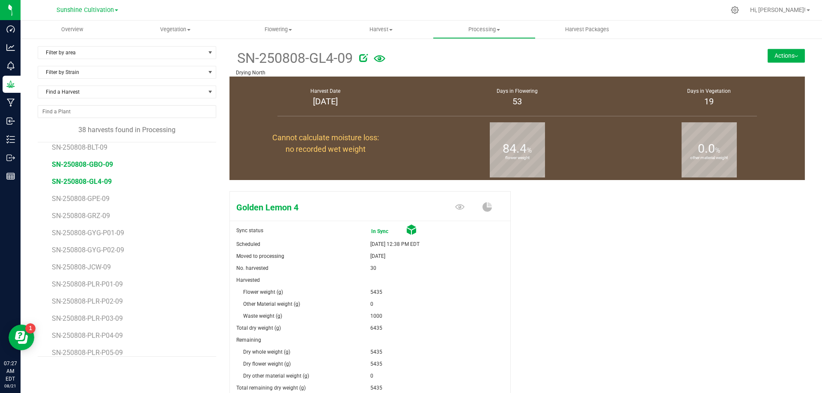
click at [101, 164] on span "SN-250808-GBO-09" at bounding box center [82, 165] width 61 height 8
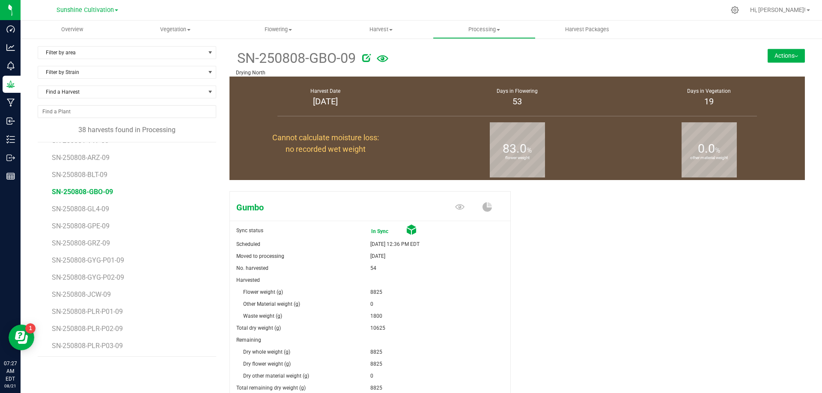
scroll to position [272, 0]
click at [96, 190] on span "SN-250808-BLT-09" at bounding box center [81, 190] width 58 height 8
click at [86, 174] on span "SN-250808-ARZ-09" at bounding box center [82, 173] width 61 height 8
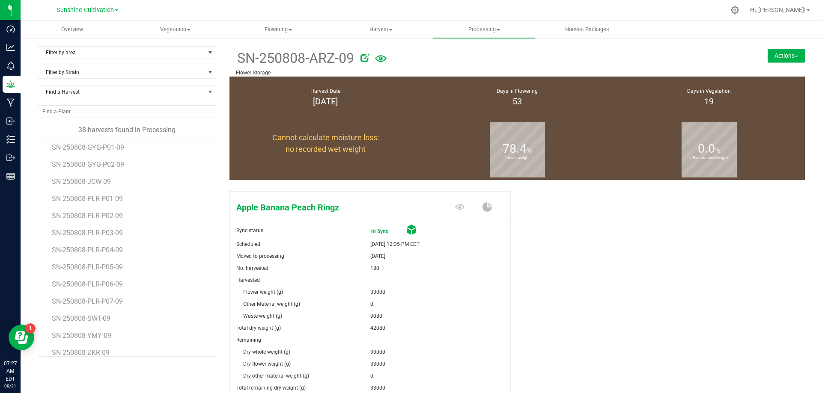
scroll to position [444, 0]
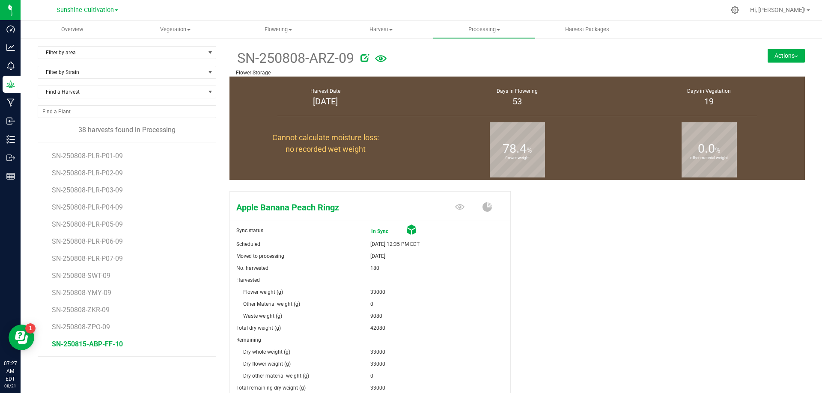
click at [99, 342] on span "SN-250815-ABP-FF-10" at bounding box center [87, 344] width 71 height 8
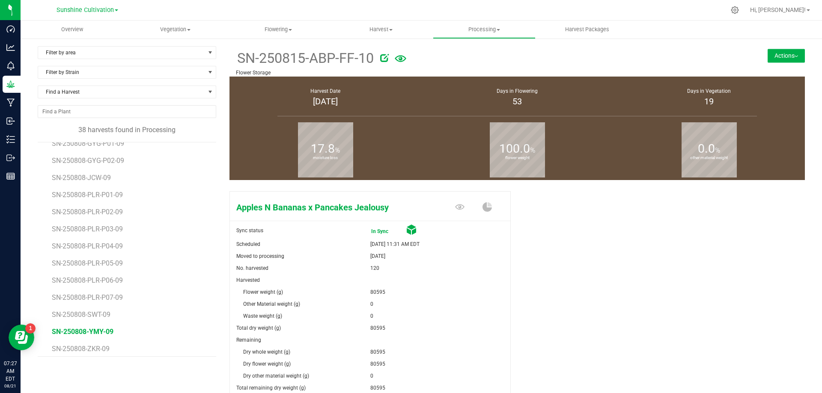
scroll to position [272, 0]
click at [99, 261] on span "SN-250808-GRZ-09" at bounding box center [82, 259] width 61 height 8
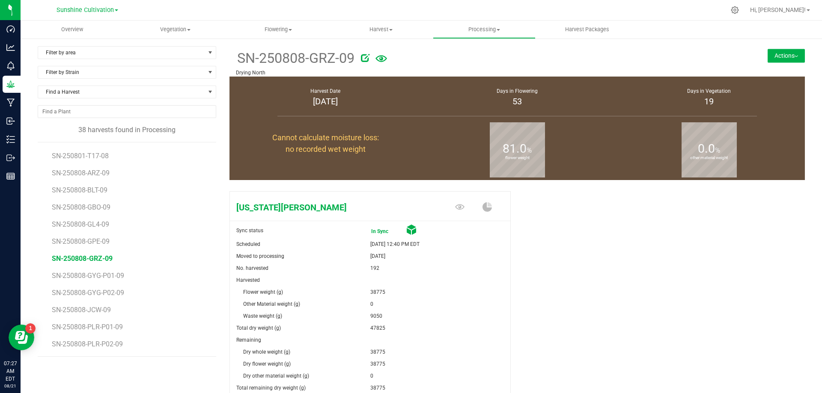
click at [92, 232] on li "SN-250808-GPE-09" at bounding box center [131, 238] width 158 height 17
click at [91, 238] on span "SN-250808-GPE-09" at bounding box center [82, 242] width 60 height 8
click at [91, 220] on span "SN-250808-GL4-09" at bounding box center [82, 224] width 60 height 8
click at [95, 205] on span "SN-250808-GBO-09" at bounding box center [82, 207] width 61 height 8
click at [93, 188] on span "SN-250808-BLT-09" at bounding box center [81, 190] width 58 height 8
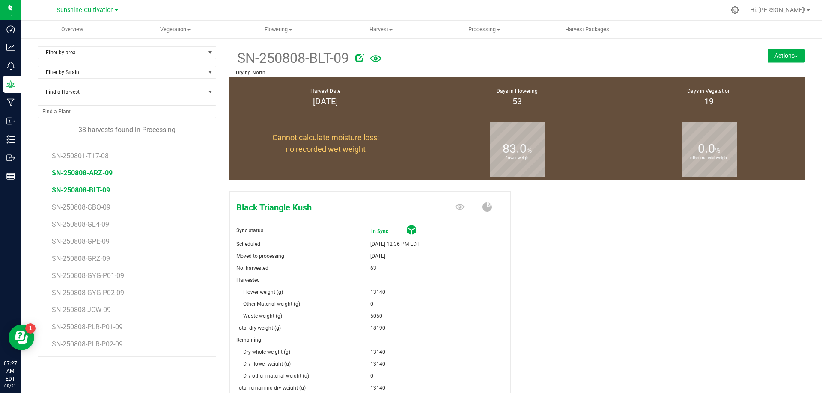
click at [97, 175] on span "SN-250808-ARZ-09" at bounding box center [82, 173] width 61 height 8
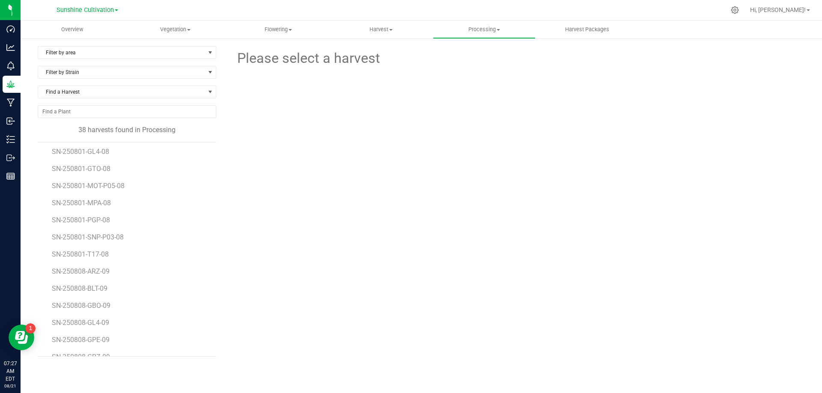
scroll to position [171, 0]
click at [91, 274] on span "SN-250808-ARZ-09" at bounding box center [82, 274] width 61 height 8
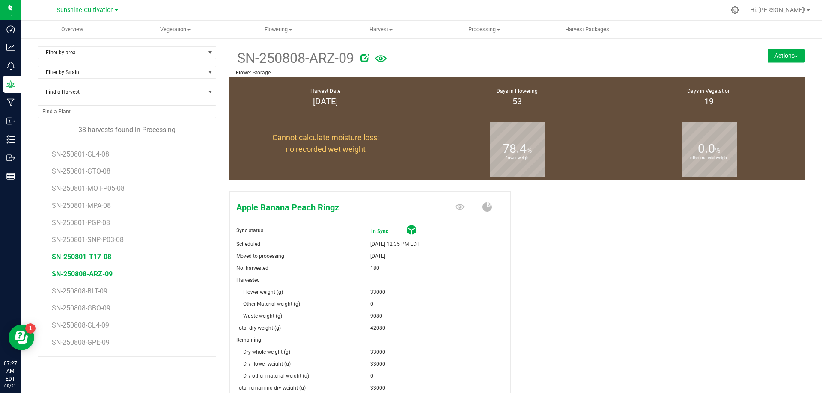
click at [95, 257] on span "SN-250801-T17-08" at bounding box center [82, 257] width 60 height 8
click at [104, 240] on span "SN-250801-SNP-P03-08" at bounding box center [89, 240] width 75 height 8
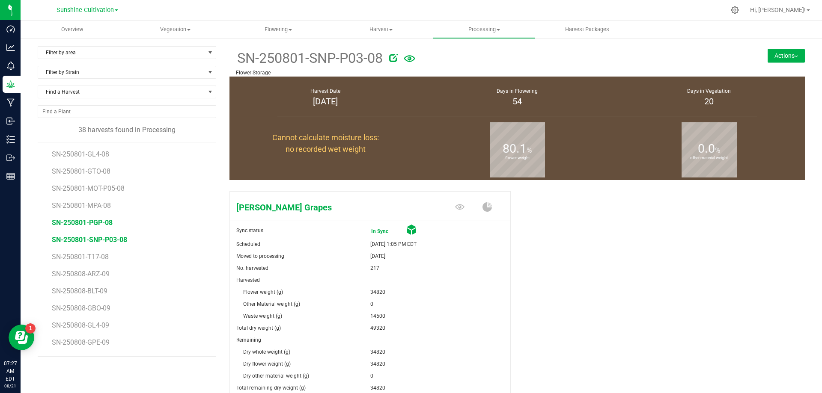
click at [99, 223] on span "SN-250801-PGP-08" at bounding box center [82, 223] width 61 height 8
click at [87, 205] on span "SN-250801-MPA-08" at bounding box center [83, 206] width 62 height 8
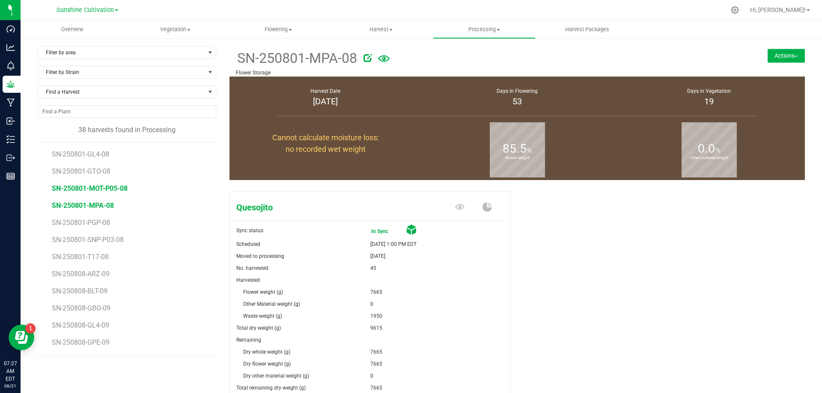
click at [92, 190] on span "SN-250801-MOT-P05-08" at bounding box center [90, 189] width 76 height 8
click at [92, 170] on span "SN-250801-GTO-08" at bounding box center [82, 171] width 61 height 8
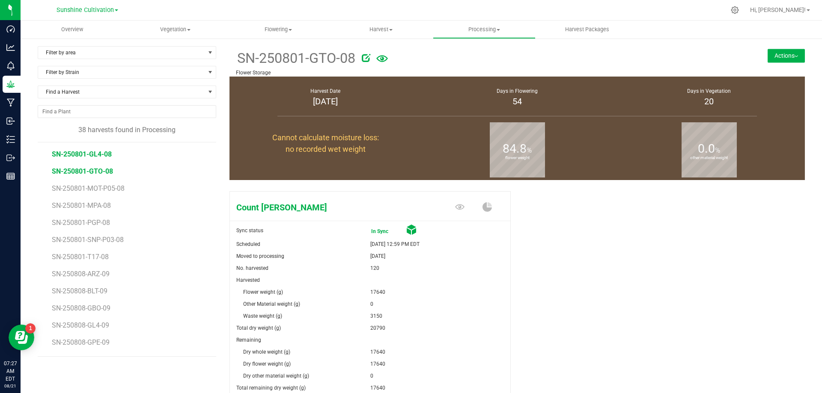
click at [95, 157] on span "SN-250801-GL4-08" at bounding box center [82, 154] width 60 height 8
click at [359, 27] on span "Harvest" at bounding box center [381, 30] width 102 height 8
click at [360, 51] on span "Harvests" at bounding box center [354, 51] width 48 height 7
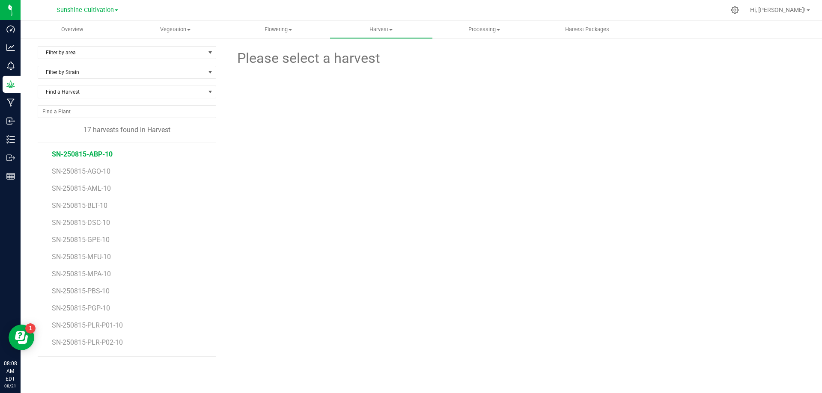
click at [93, 156] on span "SN-250815-ABP-10" at bounding box center [82, 154] width 61 height 8
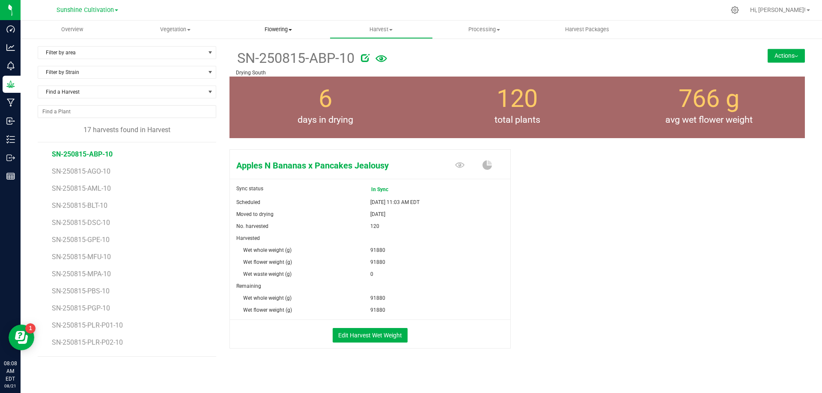
click at [295, 30] on span "Flowering" at bounding box center [278, 30] width 102 height 8
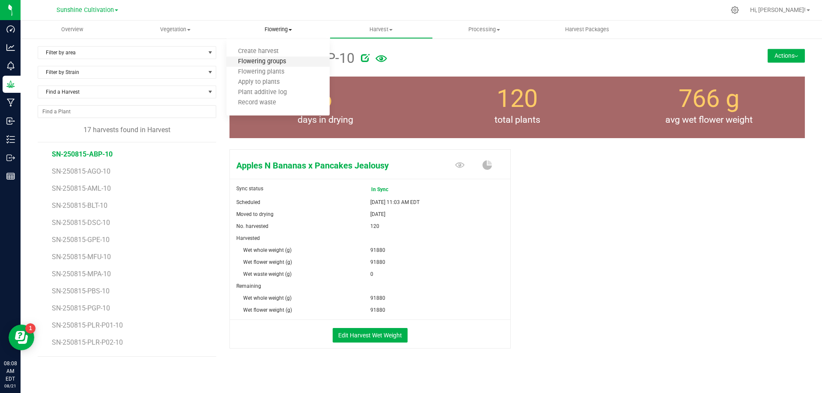
click at [277, 61] on span "Flowering groups" at bounding box center [261, 61] width 71 height 7
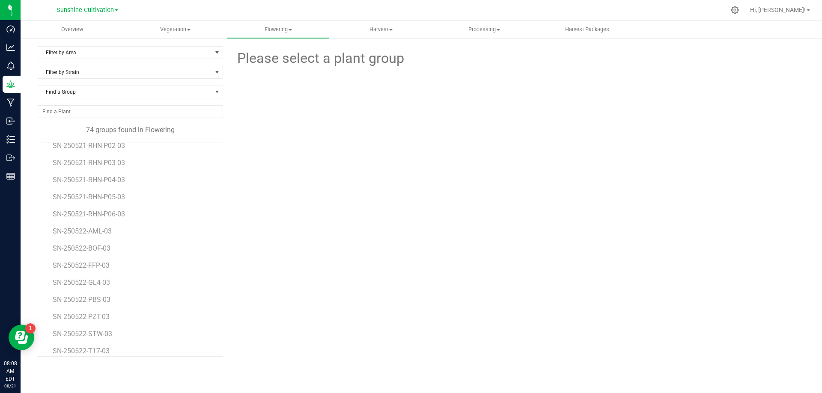
scroll to position [86, 0]
click at [101, 259] on span "SN-250522-PBS-03" at bounding box center [83, 257] width 60 height 8
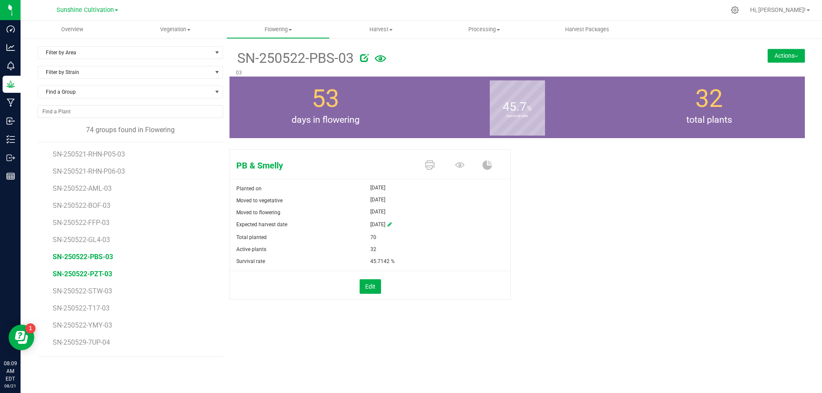
click at [100, 275] on span "SN-250522-PZT-03" at bounding box center [83, 274] width 60 height 8
click at [97, 176] on li "SN-250522-FFP-03" at bounding box center [135, 176] width 164 height 17
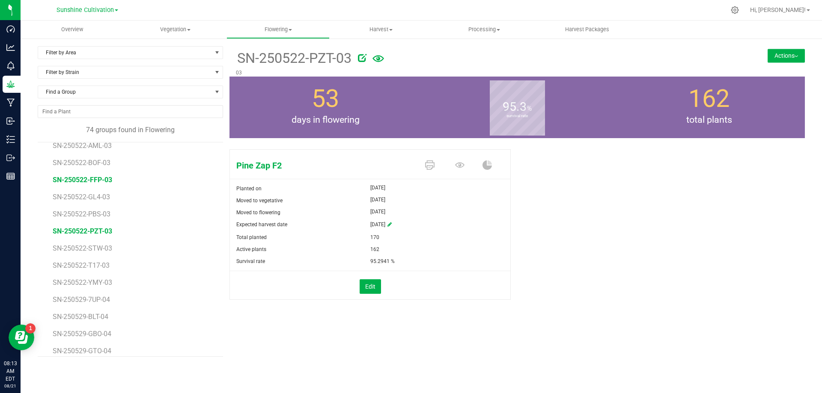
click at [97, 182] on span "SN-250522-FFP-03" at bounding box center [83, 180] width 60 height 8
click at [104, 197] on span "SN-250522-GL4-03" at bounding box center [83, 197] width 60 height 8
click at [100, 185] on span "SN-250522-AML-03" at bounding box center [84, 189] width 62 height 8
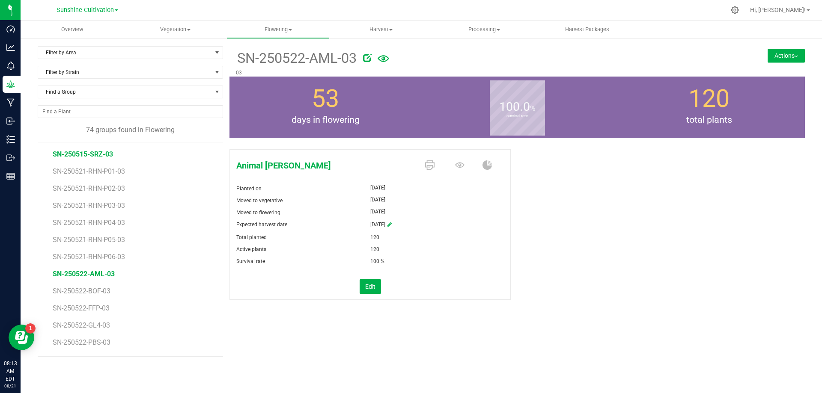
click at [97, 154] on span "SN-250515-SRZ-03" at bounding box center [83, 154] width 60 height 8
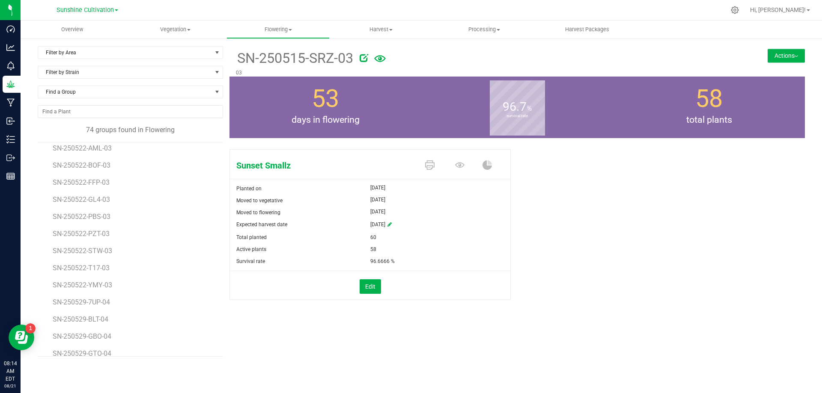
scroll to position [128, 0]
click at [103, 247] on span "SN-250522-STW-03" at bounding box center [84, 248] width 62 height 8
click at [107, 283] on span "SN-250522-YMY-03" at bounding box center [84, 283] width 62 height 8
click at [96, 266] on span "SN-250522-T17-03" at bounding box center [83, 266] width 60 height 8
click at [113, 171] on span "SN-250521-RHN-P01-03" at bounding box center [91, 171] width 76 height 8
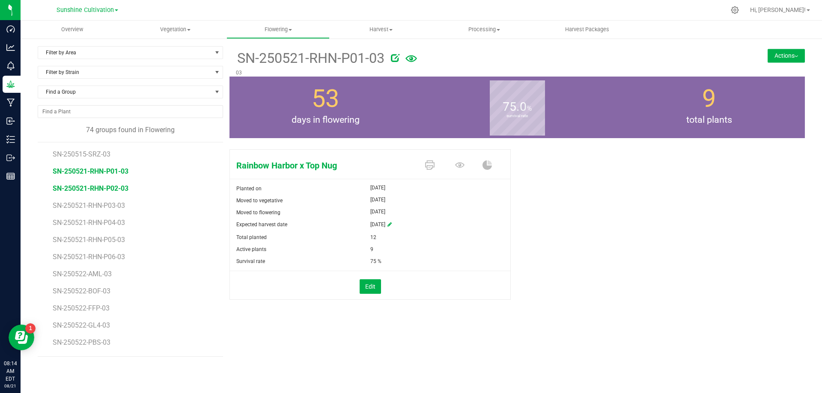
click at [121, 189] on span "SN-250521-RHN-P02-03" at bounding box center [91, 189] width 76 height 8
click at [118, 207] on span "SN-250521-RHN-P03-03" at bounding box center [91, 206] width 76 height 8
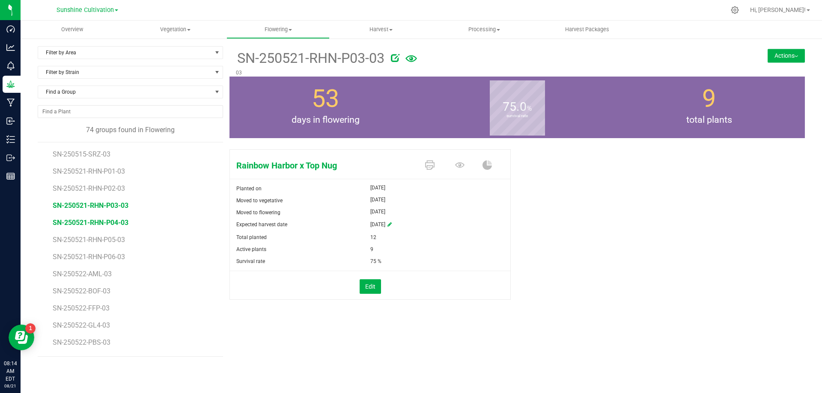
click at [121, 220] on span "SN-250521-RHN-P04-03" at bounding box center [91, 223] width 76 height 8
click at [119, 241] on span "SN-250521-RHN-P05-03" at bounding box center [91, 240] width 76 height 8
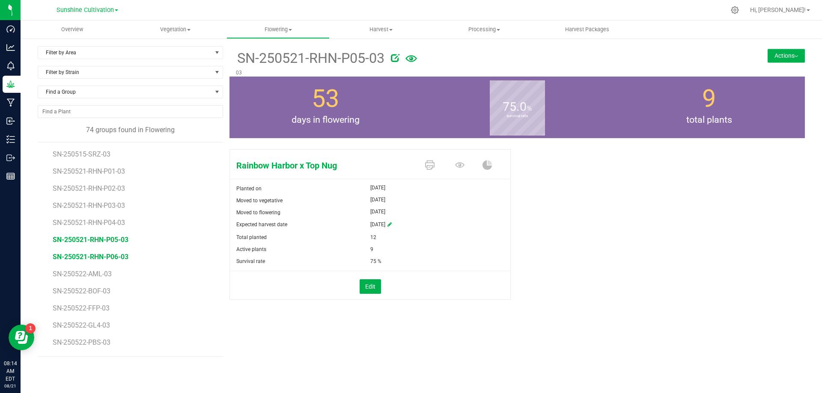
click at [109, 259] on span "SN-250521-RHN-P06-03" at bounding box center [91, 257] width 76 height 8
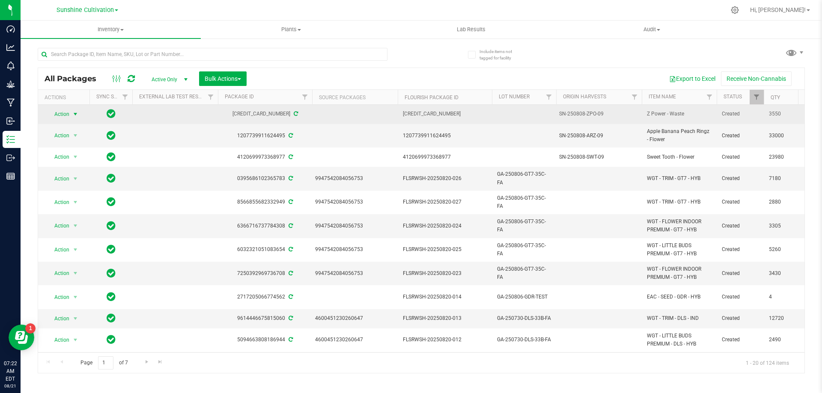
click at [63, 114] on span "Action" at bounding box center [58, 114] width 23 height 12
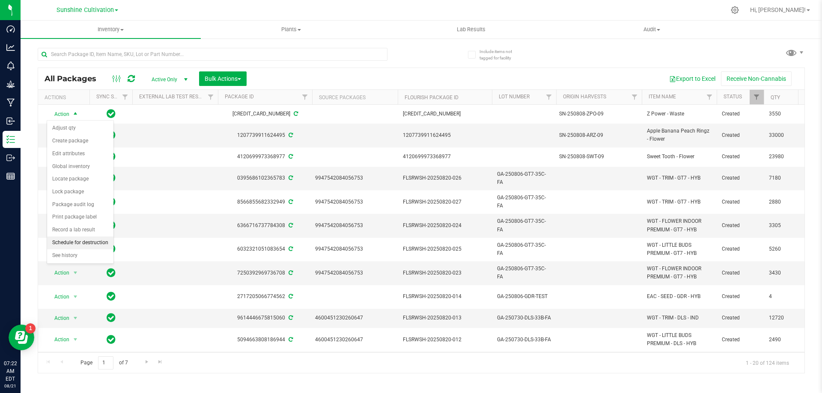
click at [81, 239] on li "Schedule for destruction" at bounding box center [80, 243] width 66 height 13
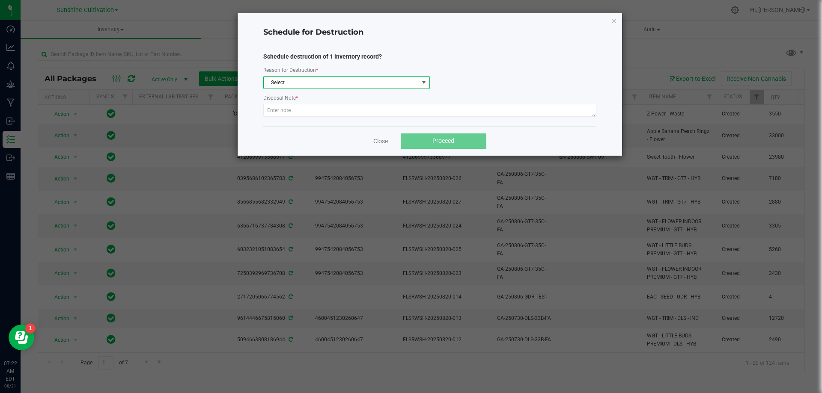
click at [322, 80] on span "Select" at bounding box center [341, 83] width 155 height 12
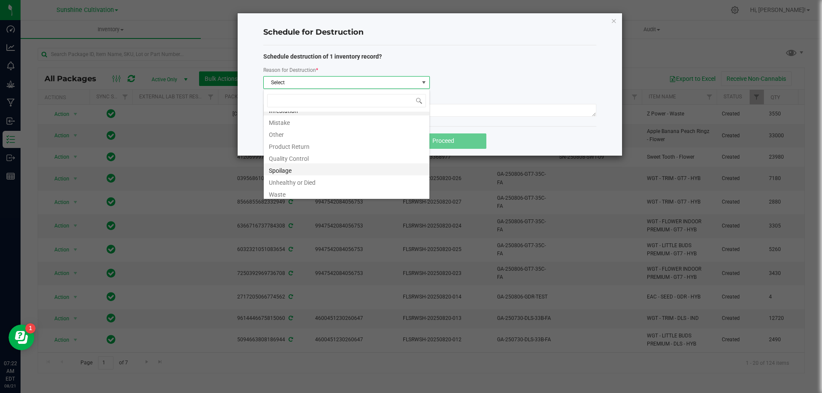
scroll to position [10, 0]
drag, startPoint x: 292, startPoint y: 193, endPoint x: 293, endPoint y: 170, distance: 23.1
click at [292, 192] on li "Waste" at bounding box center [347, 191] width 166 height 12
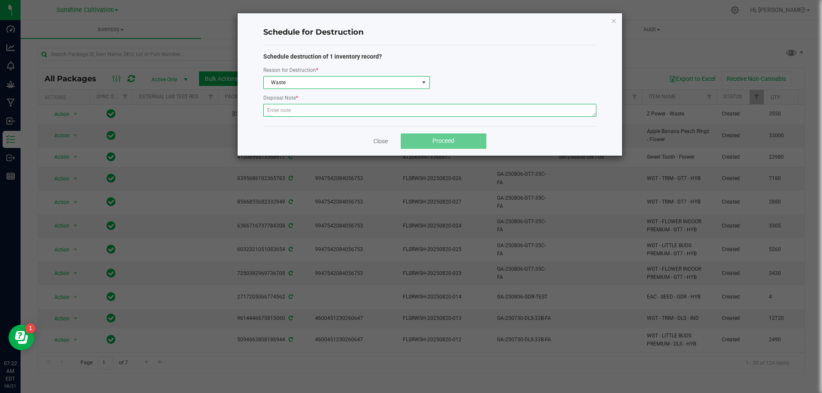
click at [290, 115] on textarea at bounding box center [429, 110] width 333 height 13
type textarea "WASTE"
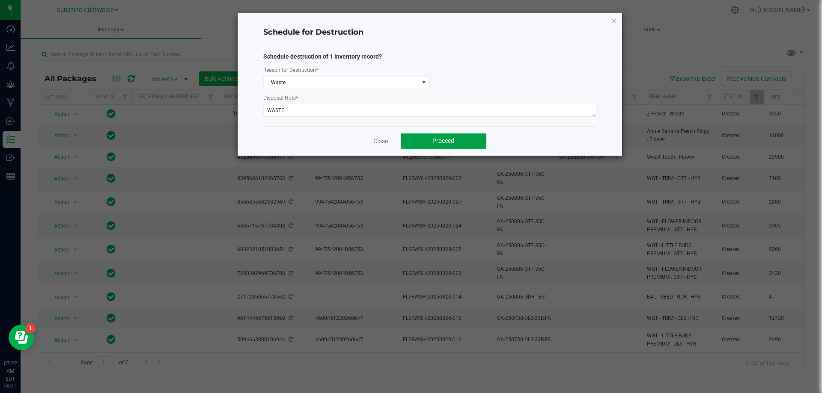
click at [456, 141] on button "Proceed" at bounding box center [444, 141] width 86 height 15
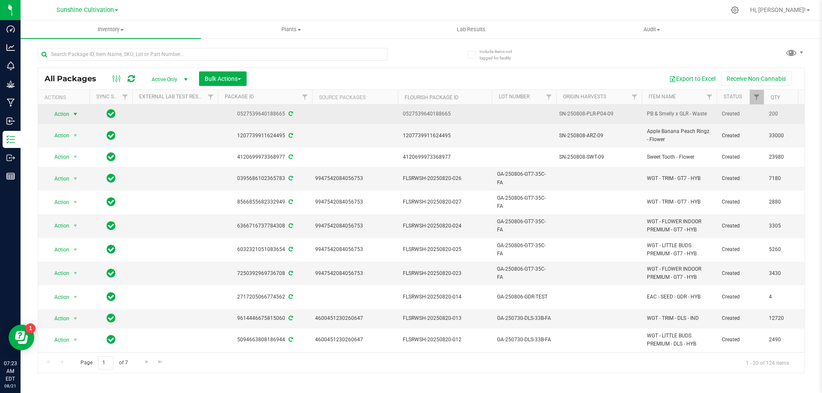
click at [71, 118] on span "select" at bounding box center [75, 114] width 11 height 12
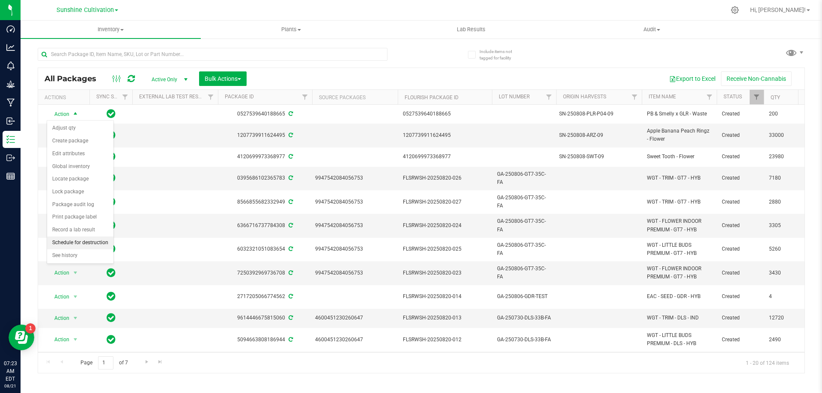
click at [81, 246] on li "Schedule for destruction" at bounding box center [80, 243] width 66 height 13
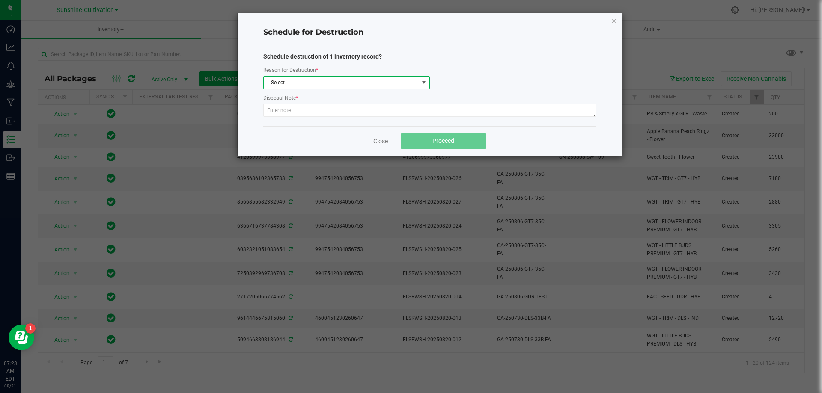
click at [297, 83] on span "Select" at bounding box center [341, 83] width 155 height 12
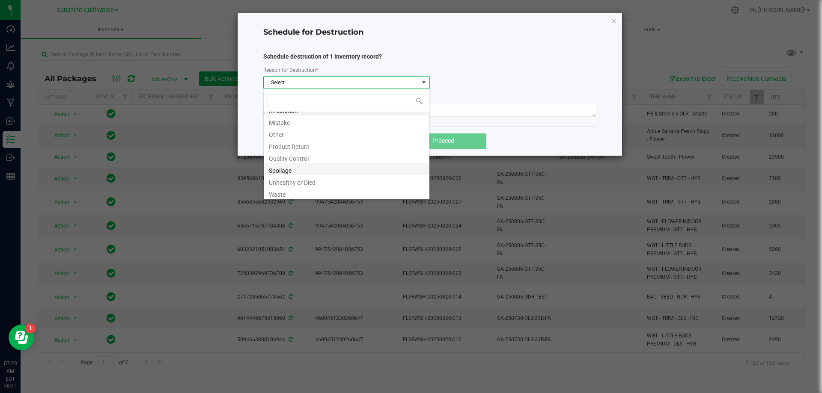
scroll to position [10, 0]
click at [292, 190] on li "Waste" at bounding box center [347, 191] width 166 height 12
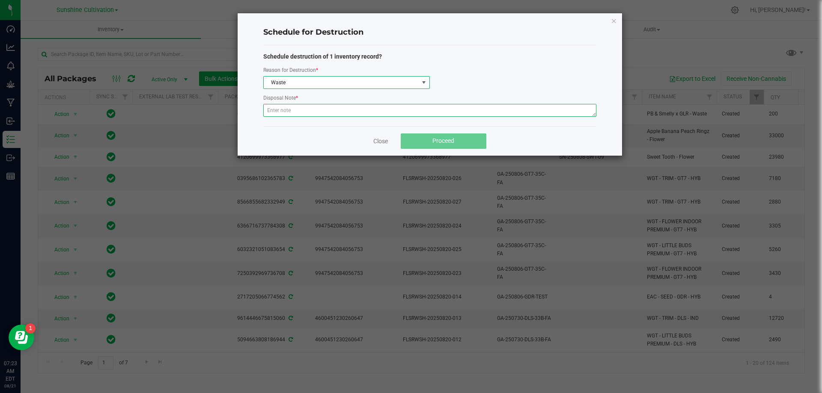
click at [302, 112] on textarea at bounding box center [429, 110] width 333 height 13
type textarea "WASTE"
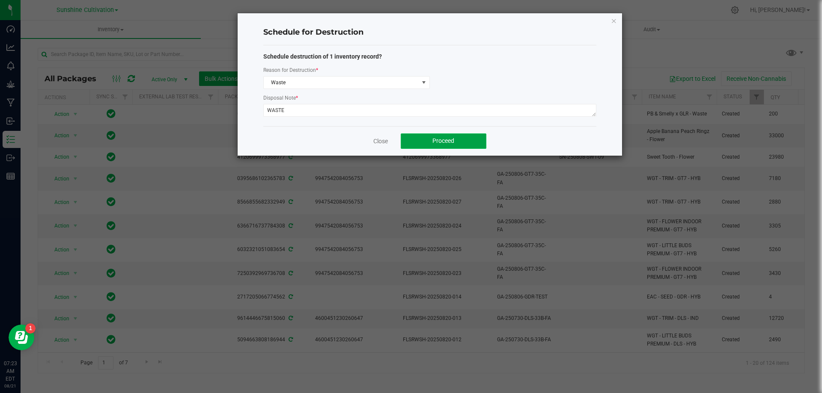
click at [438, 141] on span "Proceed" at bounding box center [443, 140] width 22 height 7
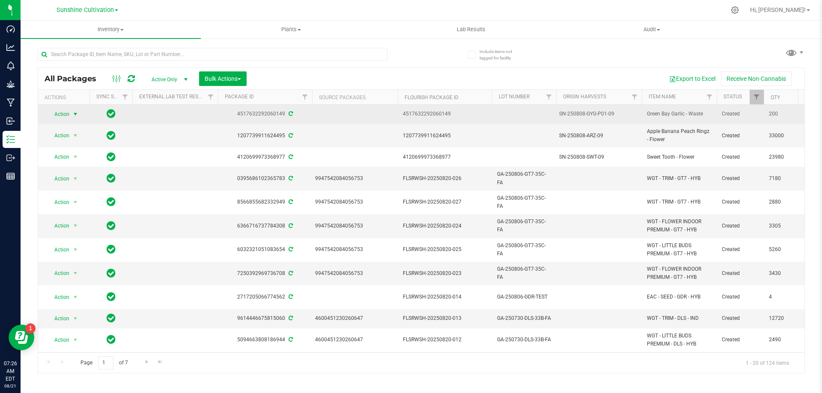
click at [67, 118] on span "Action" at bounding box center [58, 114] width 23 height 12
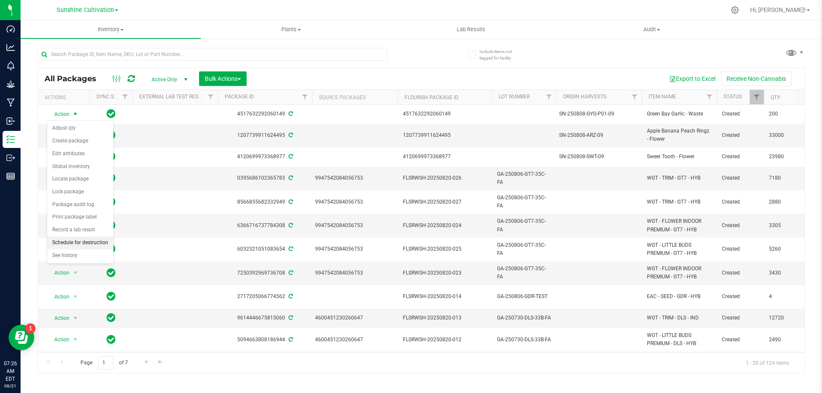
click at [74, 247] on li "Schedule for destruction" at bounding box center [80, 243] width 66 height 13
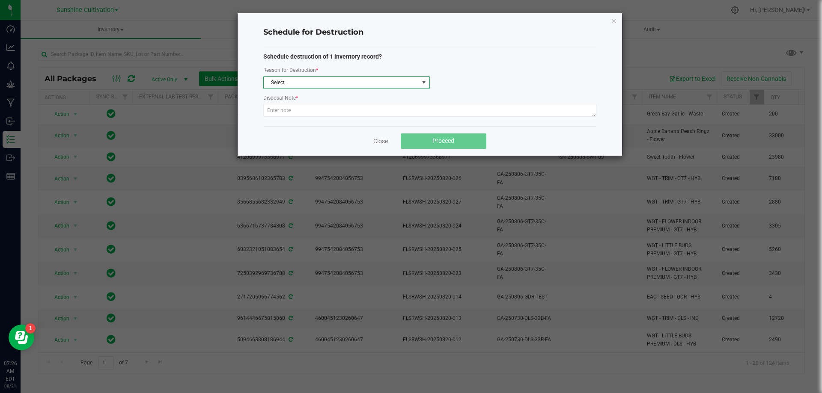
click at [330, 80] on span "Select" at bounding box center [341, 83] width 155 height 12
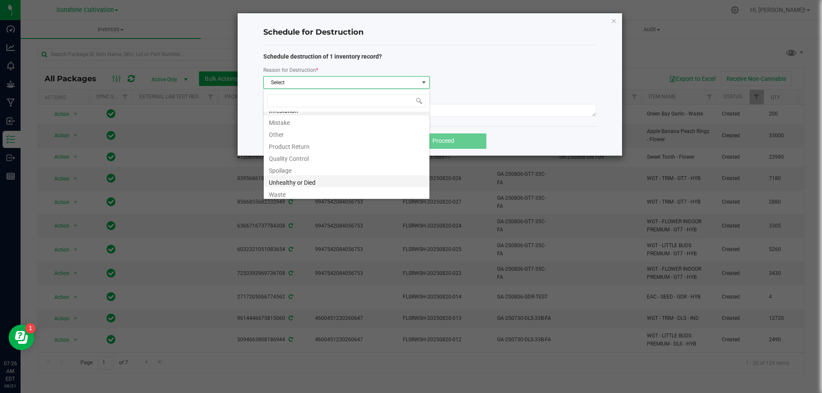
scroll to position [10, 0]
click at [289, 189] on li "Waste" at bounding box center [347, 191] width 166 height 12
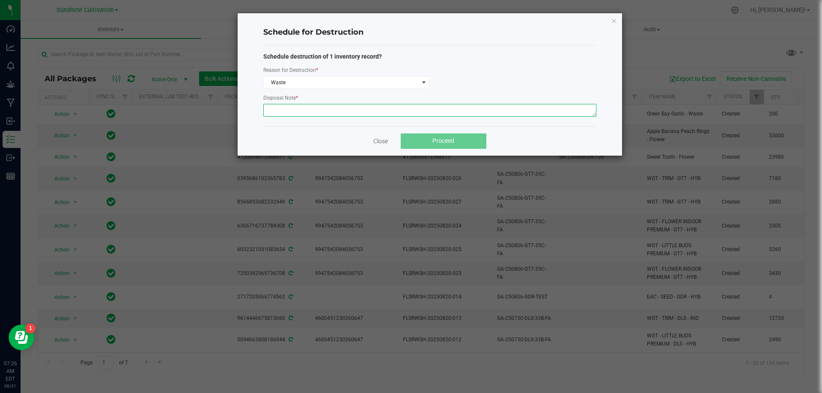
click at [287, 113] on textarea at bounding box center [429, 110] width 333 height 13
type textarea "WASTE"
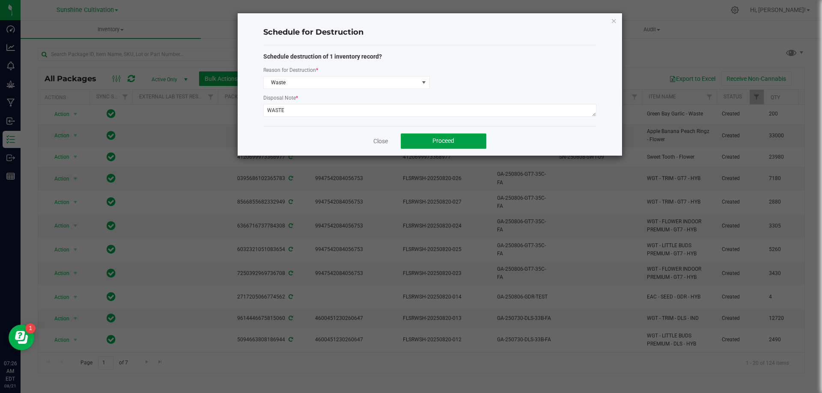
click at [426, 140] on button "Proceed" at bounding box center [444, 141] width 86 height 15
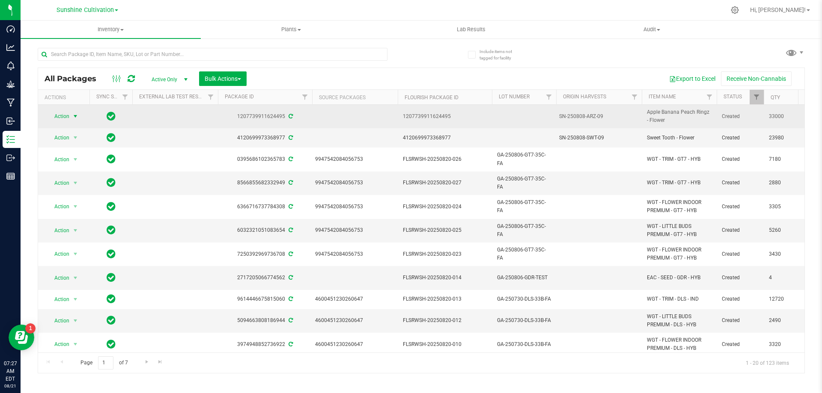
click at [65, 113] on span "Action" at bounding box center [58, 116] width 23 height 12
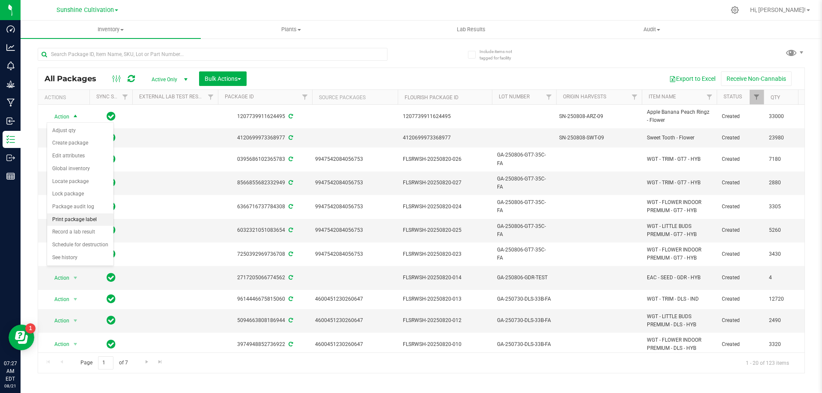
click at [77, 222] on li "Print package label" at bounding box center [80, 220] width 66 height 13
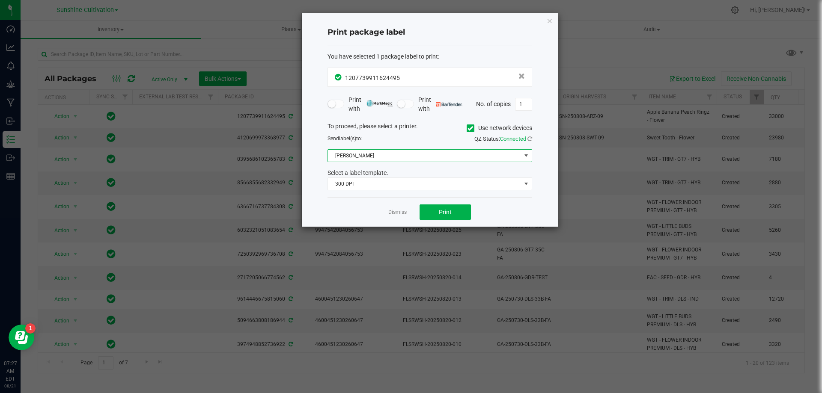
click at [360, 155] on span "Christine_TEST" at bounding box center [424, 156] width 193 height 12
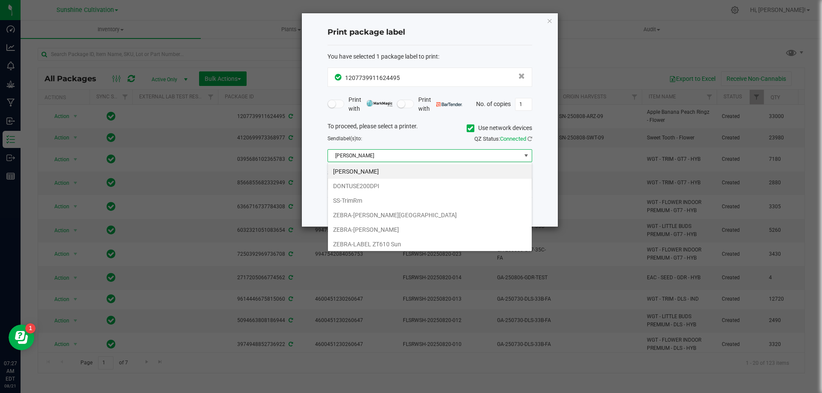
scroll to position [13, 205]
click at [355, 199] on li "SS-TrimRm" at bounding box center [430, 201] width 204 height 15
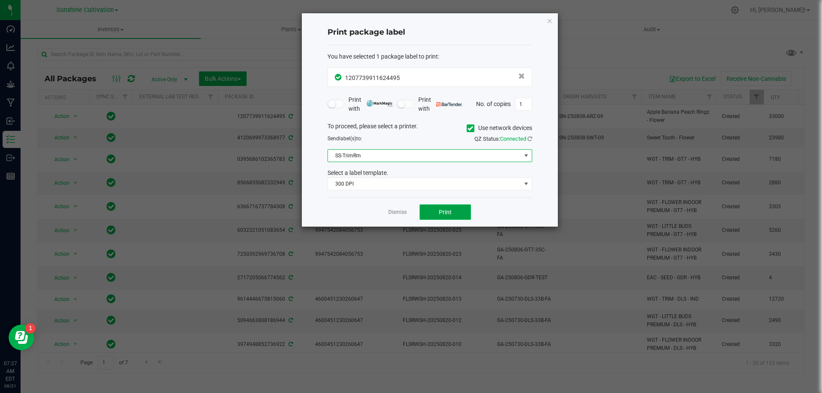
click at [451, 211] on span "Print" at bounding box center [445, 212] width 13 height 7
click at [402, 210] on link "Dismiss" at bounding box center [397, 212] width 18 height 7
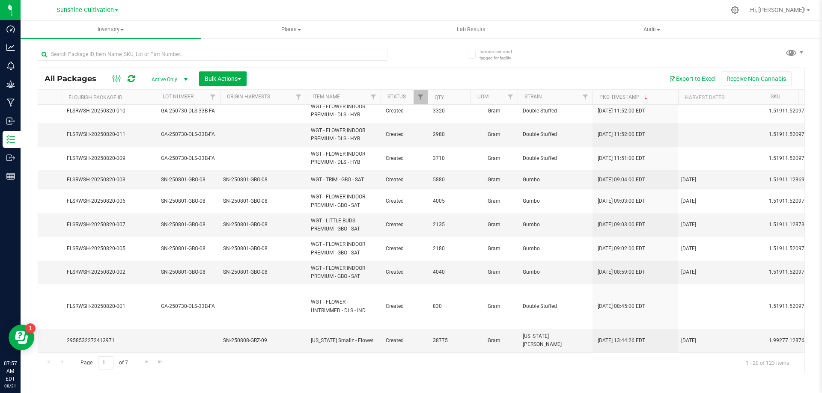
scroll to position [0, 0]
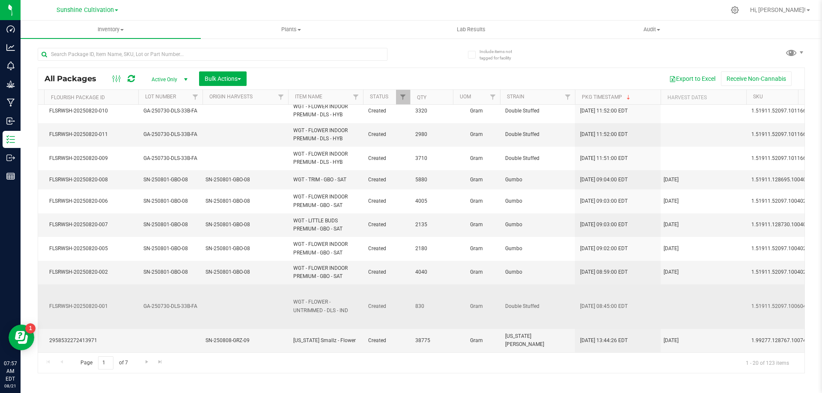
drag, startPoint x: 417, startPoint y: 305, endPoint x: 429, endPoint y: 305, distance: 12.0
click at [429, 305] on span "830" at bounding box center [431, 307] width 33 height 8
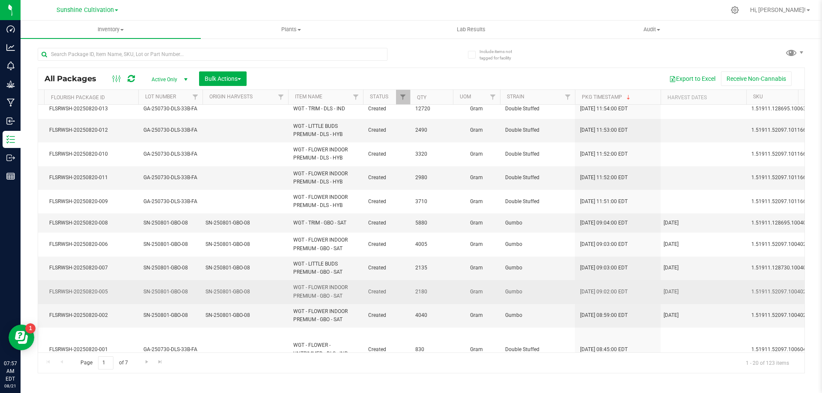
scroll to position [235, 354]
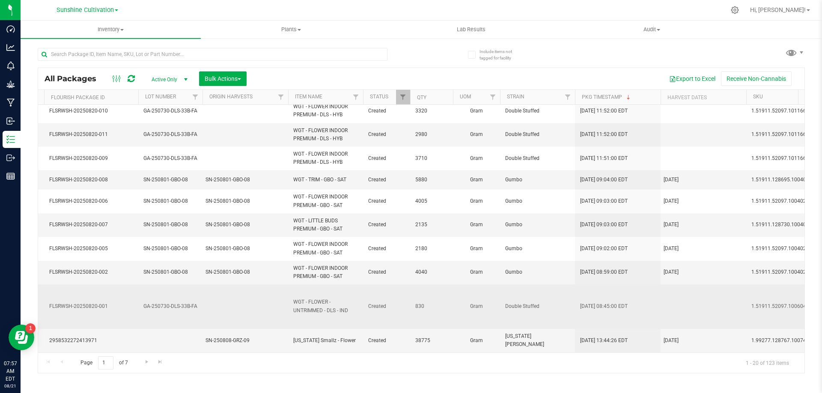
click at [423, 312] on td "830" at bounding box center [431, 307] width 43 height 45
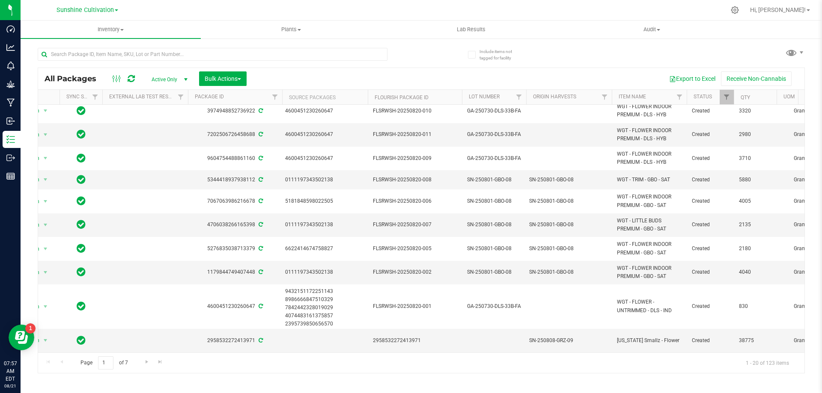
scroll to position [0, 0]
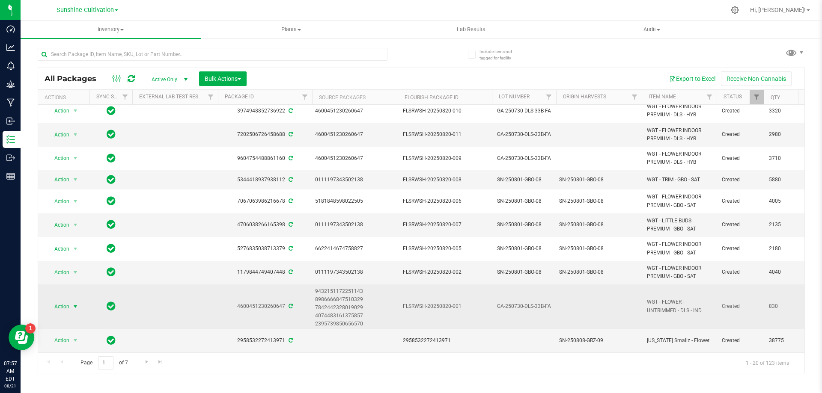
click at [74, 305] on span "select" at bounding box center [75, 307] width 7 height 7
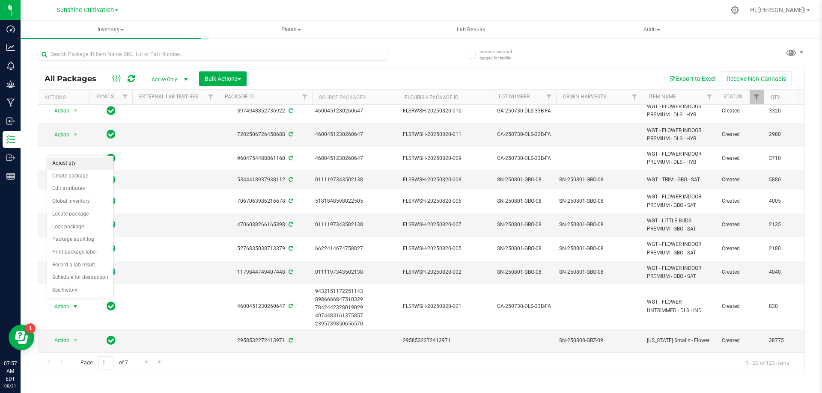
click at [71, 167] on li "Adjust qty" at bounding box center [80, 163] width 66 height 13
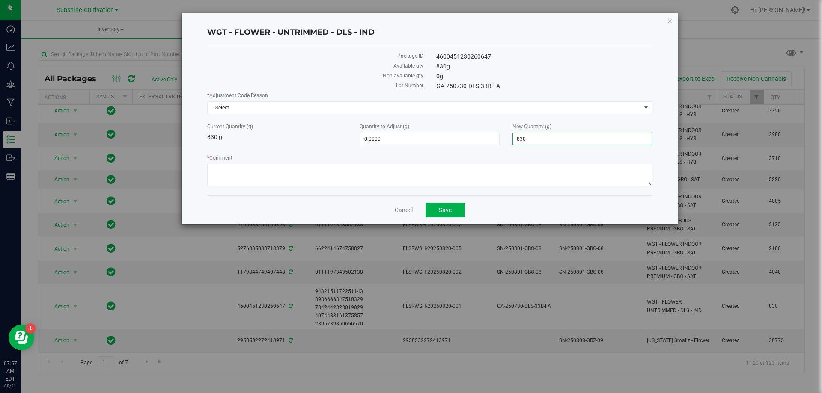
click at [540, 141] on span "830.0000 830" at bounding box center [582, 139] width 140 height 13
type input "8"
type input "0"
type input "-830.0000"
type input "0.0000"
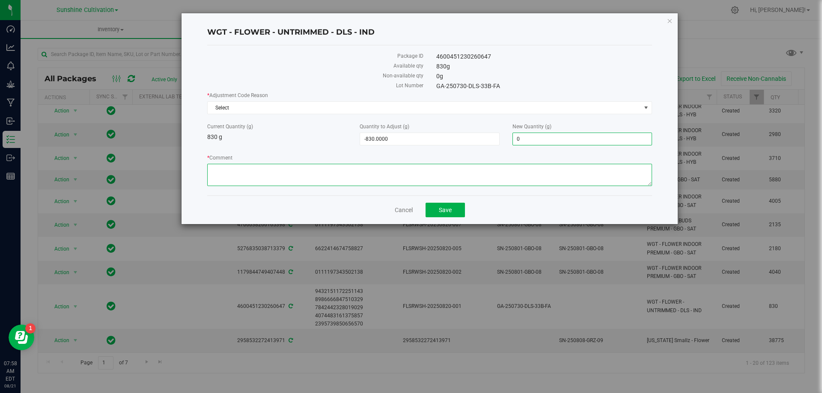
click at [378, 172] on textarea "* Comment" at bounding box center [429, 175] width 445 height 22
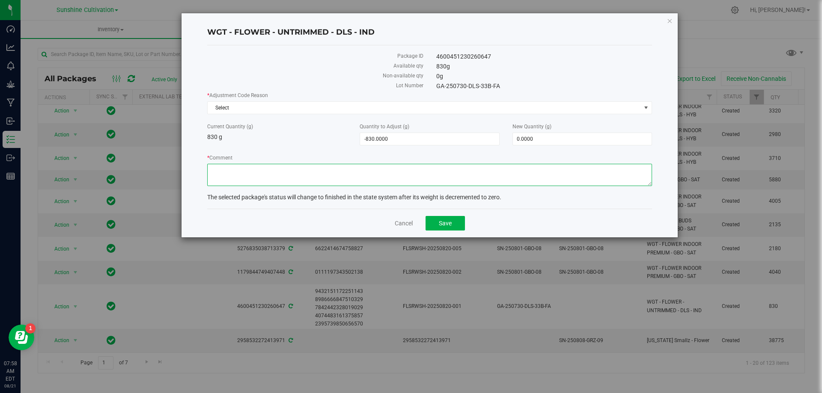
type textarea "0"
type textarea "WASTE"
click at [312, 107] on span "Select" at bounding box center [424, 108] width 433 height 12
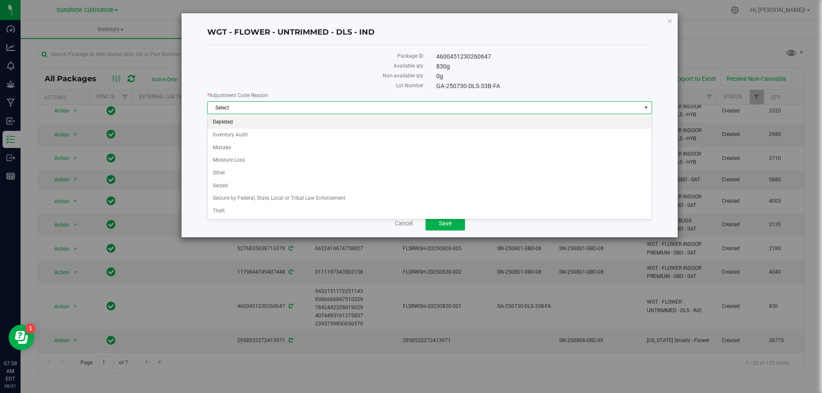
click at [229, 123] on li "Depleted" at bounding box center [430, 122] width 444 height 13
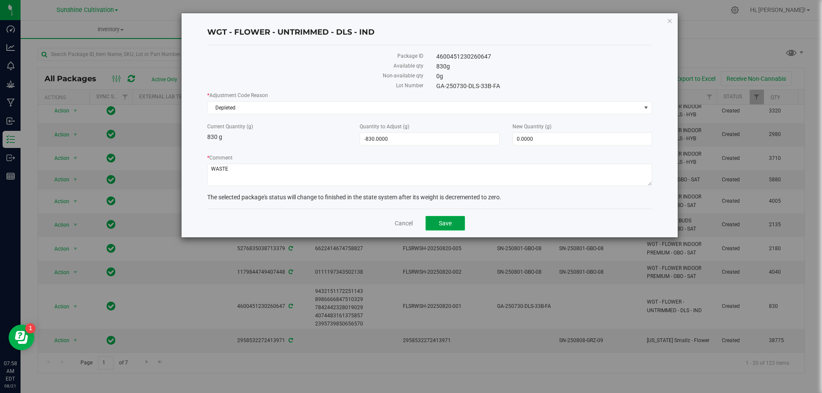
click at [442, 218] on button "Save" at bounding box center [445, 223] width 39 height 15
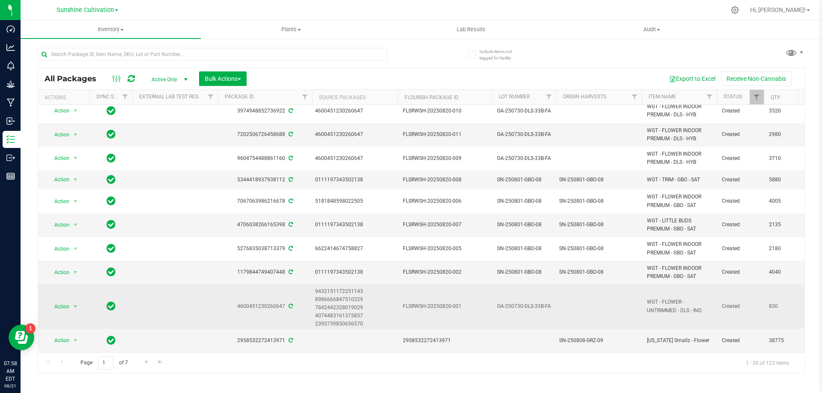
drag, startPoint x: 780, startPoint y: 304, endPoint x: 759, endPoint y: 302, distance: 21.0
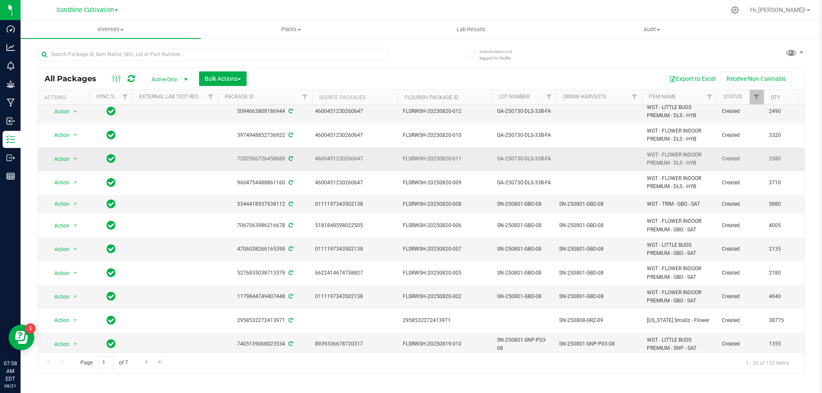
scroll to position [215, 0]
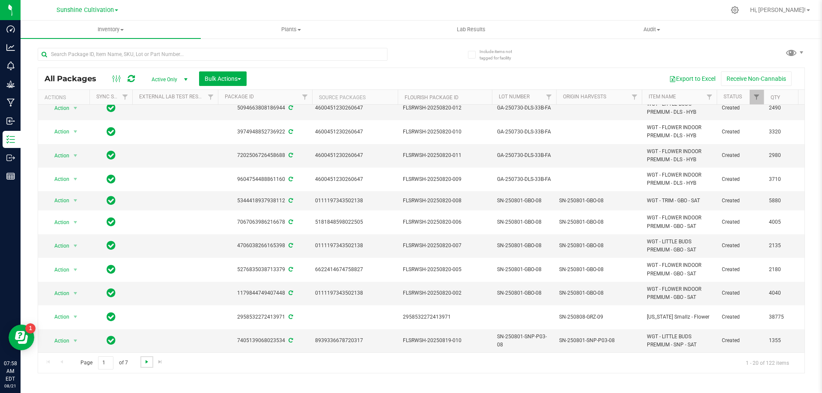
click at [144, 360] on span "Go to the next page" at bounding box center [146, 362] width 7 height 7
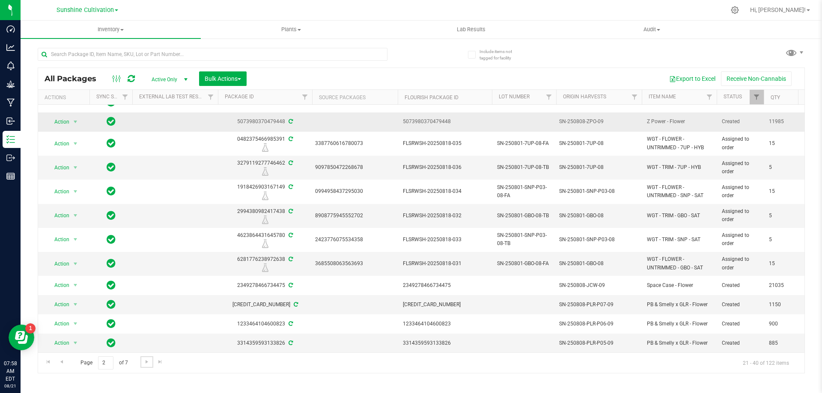
scroll to position [220, 0]
click at [144, 362] on span "Go to the next page" at bounding box center [146, 362] width 7 height 7
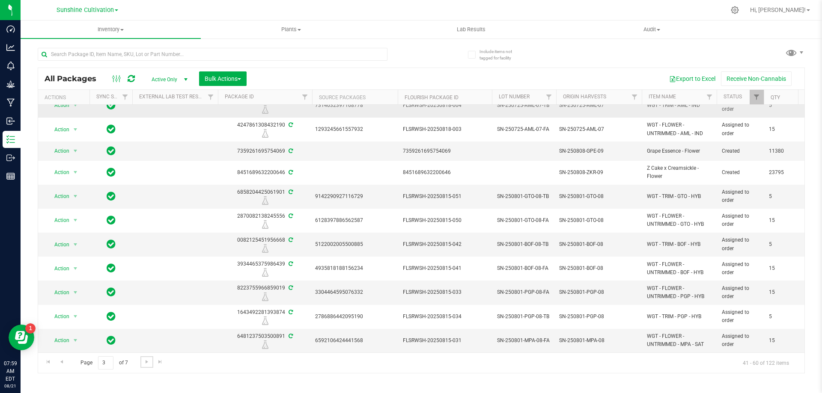
scroll to position [201, 0]
click at [143, 360] on span "Go to the next page" at bounding box center [146, 362] width 7 height 7
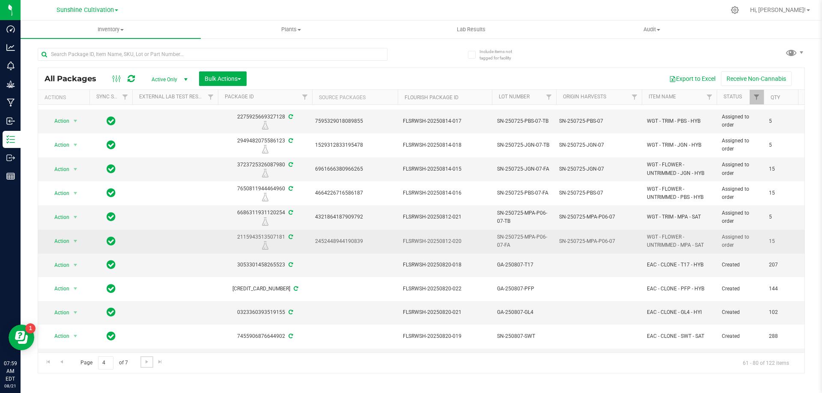
scroll to position [236, 0]
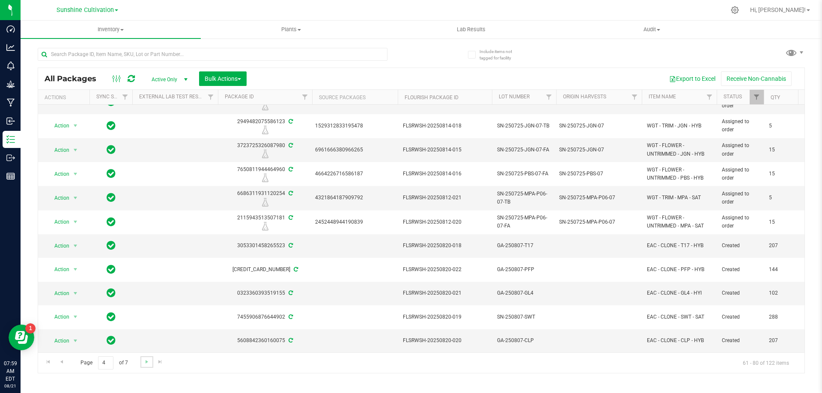
click at [150, 357] on link "Go to the next page" at bounding box center [146, 363] width 12 height 12
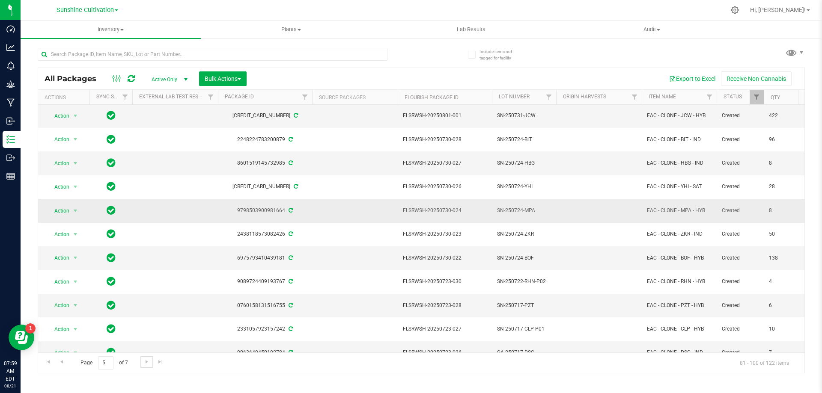
scroll to position [232, 0]
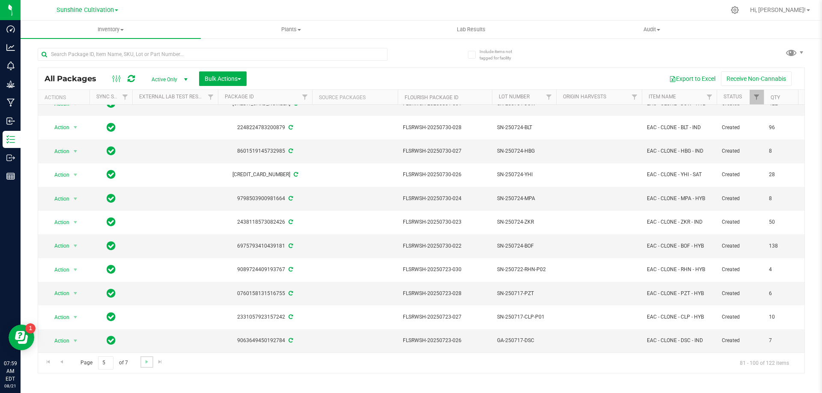
click at [140, 363] on link "Go to the next page" at bounding box center [146, 363] width 12 height 12
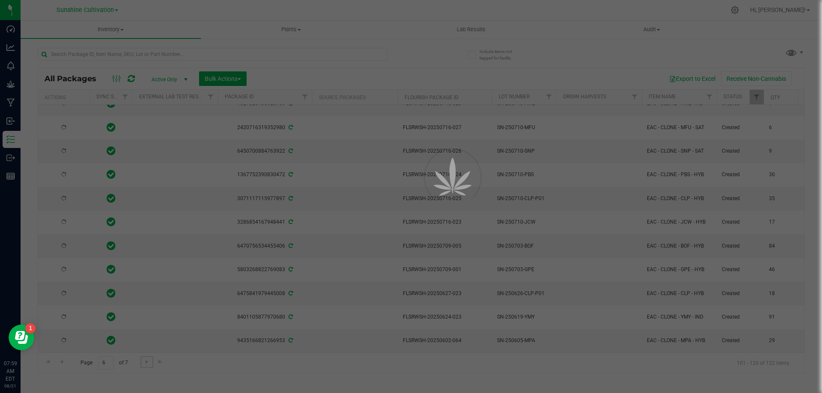
scroll to position [0, 0]
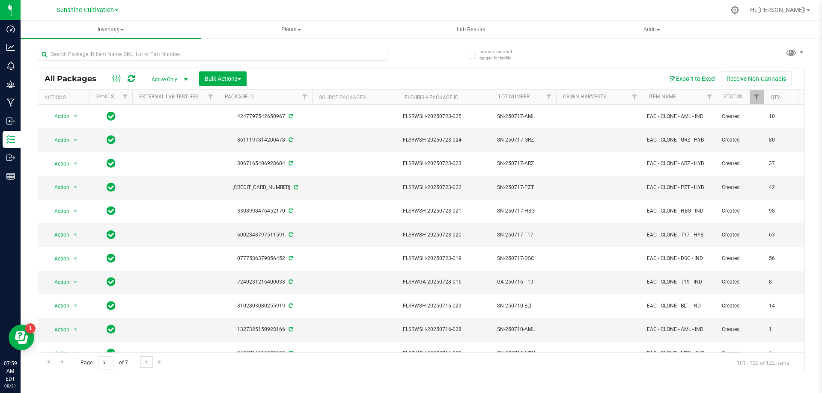
scroll to position [232, 0]
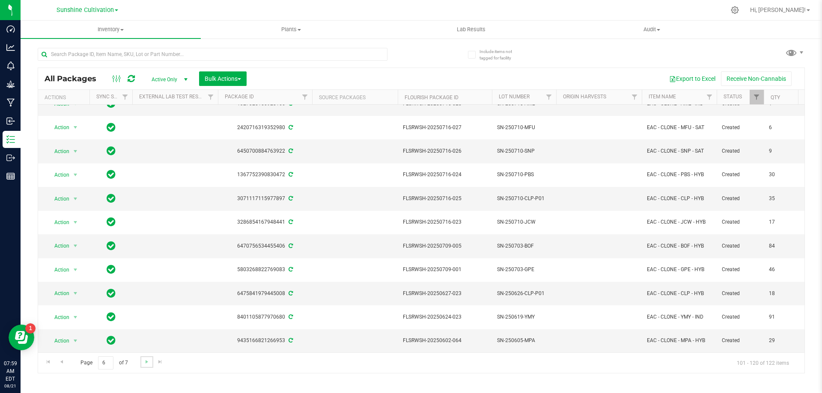
click at [146, 368] on link "Go to the next page" at bounding box center [146, 363] width 12 height 12
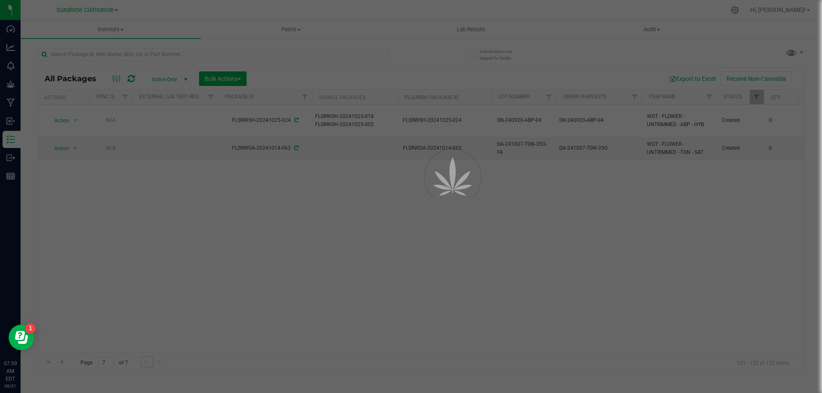
scroll to position [0, 0]
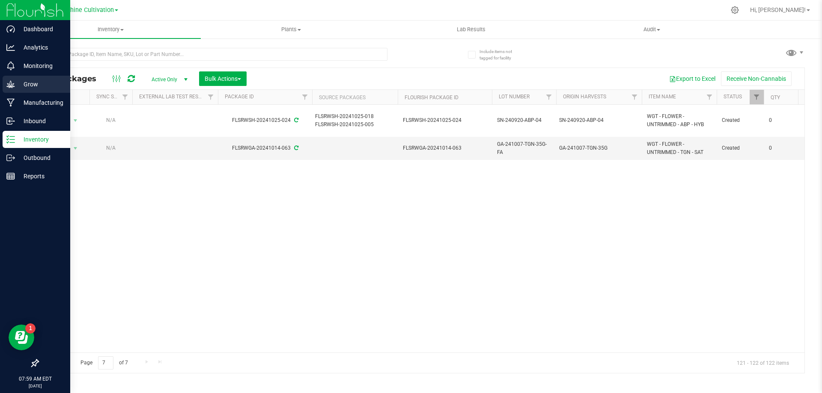
click at [33, 83] on p "Grow" at bounding box center [40, 84] width 51 height 10
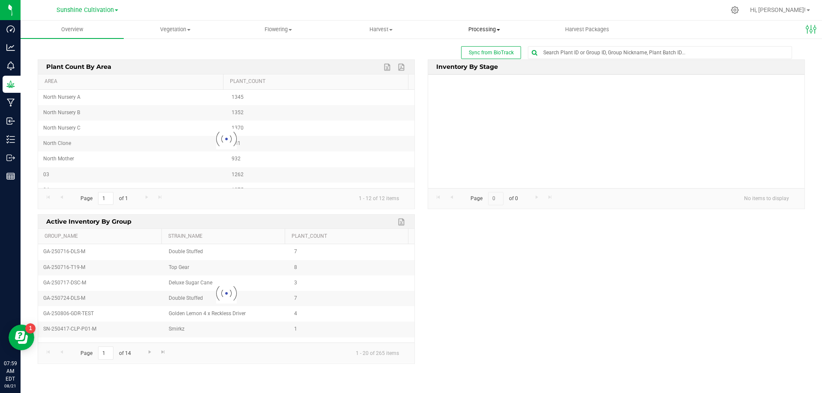
click at [487, 30] on span "Processing" at bounding box center [484, 30] width 102 height 8
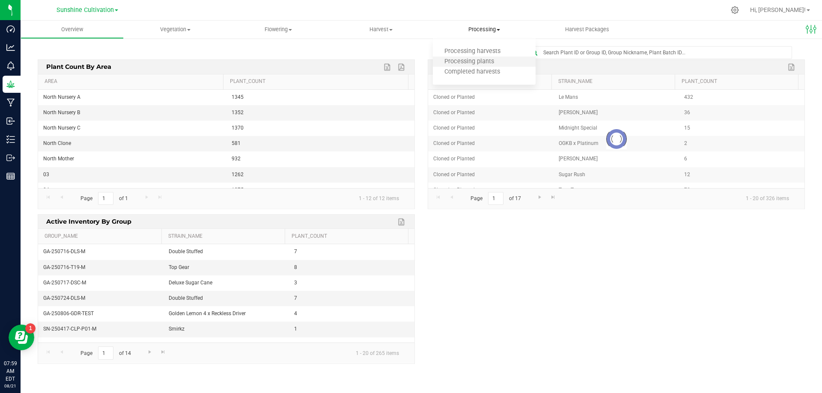
click at [468, 57] on li "Processing plants" at bounding box center [484, 62] width 103 height 10
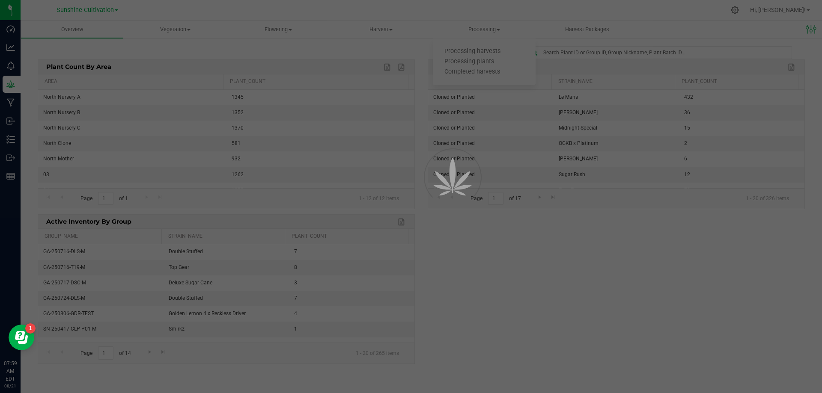
click at [460, 48] on div at bounding box center [411, 196] width 822 height 393
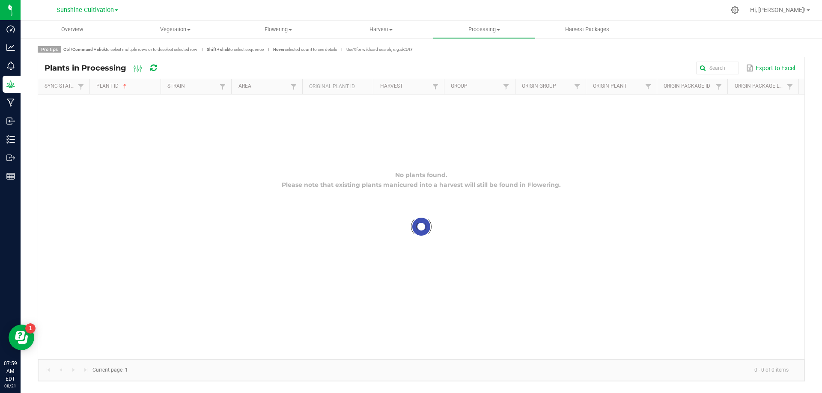
click at [475, 33] on span "Processing" at bounding box center [484, 30] width 102 height 8
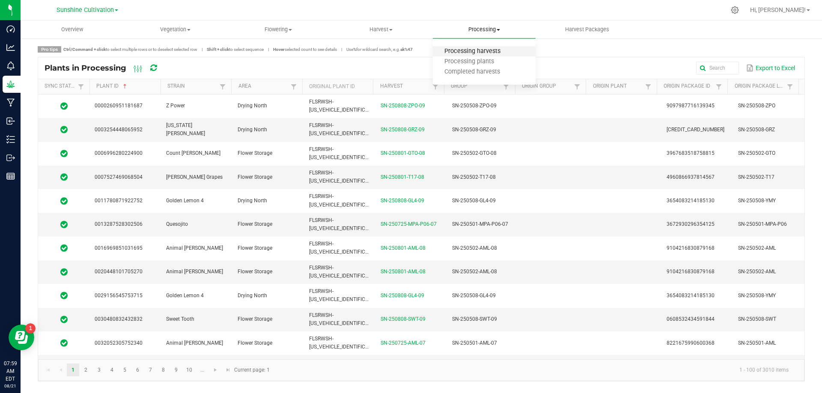
click at [502, 50] on span "Processing harvests" at bounding box center [472, 51] width 79 height 7
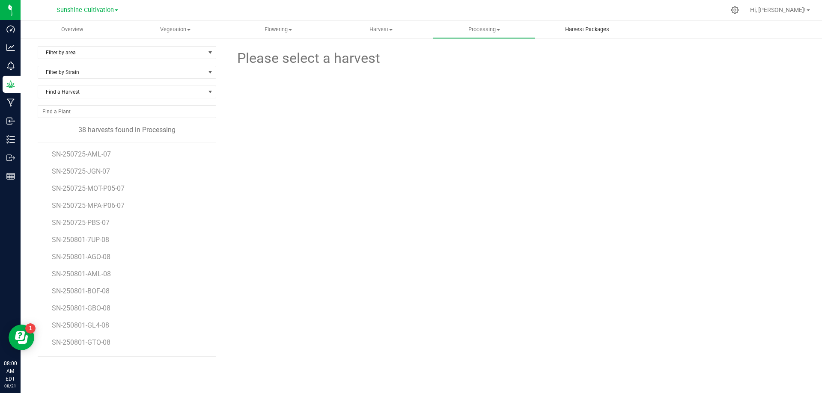
click at [589, 34] on uib-tab-heading "Harvest Packages" at bounding box center [587, 29] width 102 height 17
